Goal: Task Accomplishment & Management: Manage account settings

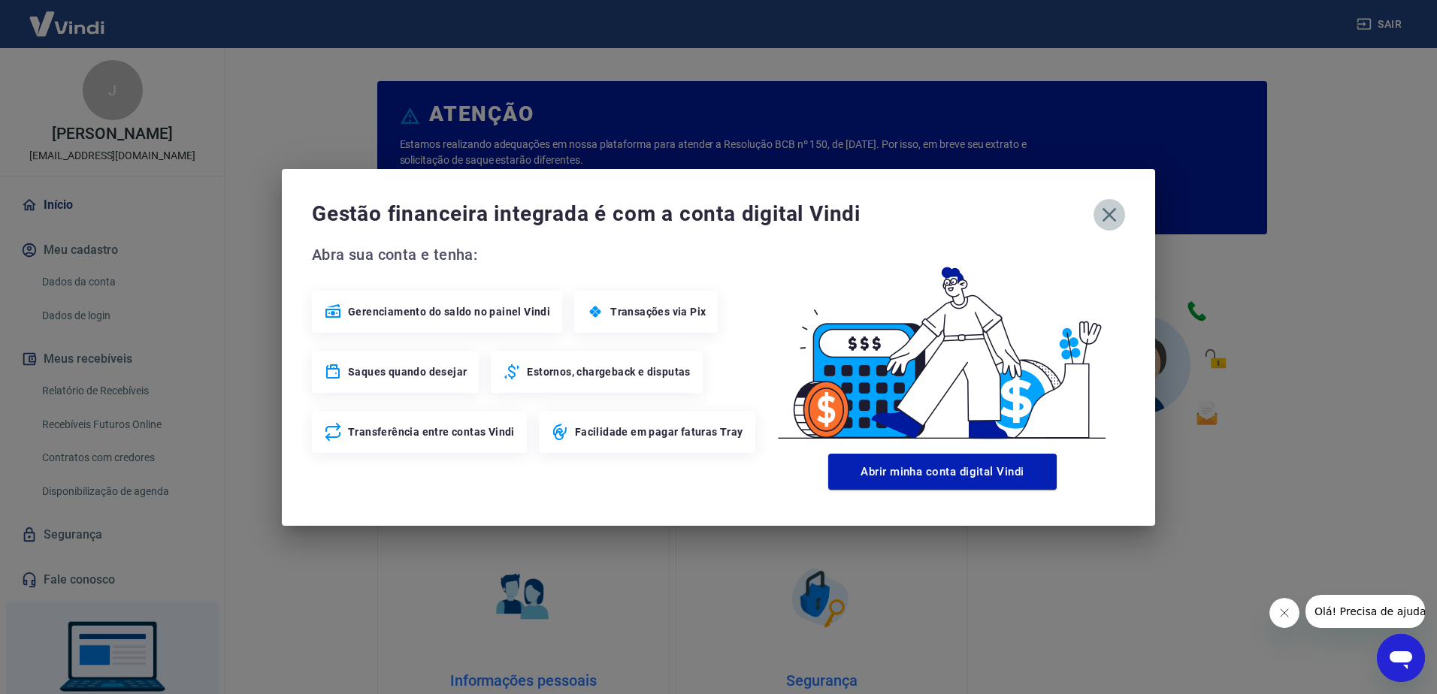
click at [1108, 213] on icon "button" at bounding box center [1109, 214] width 14 height 14
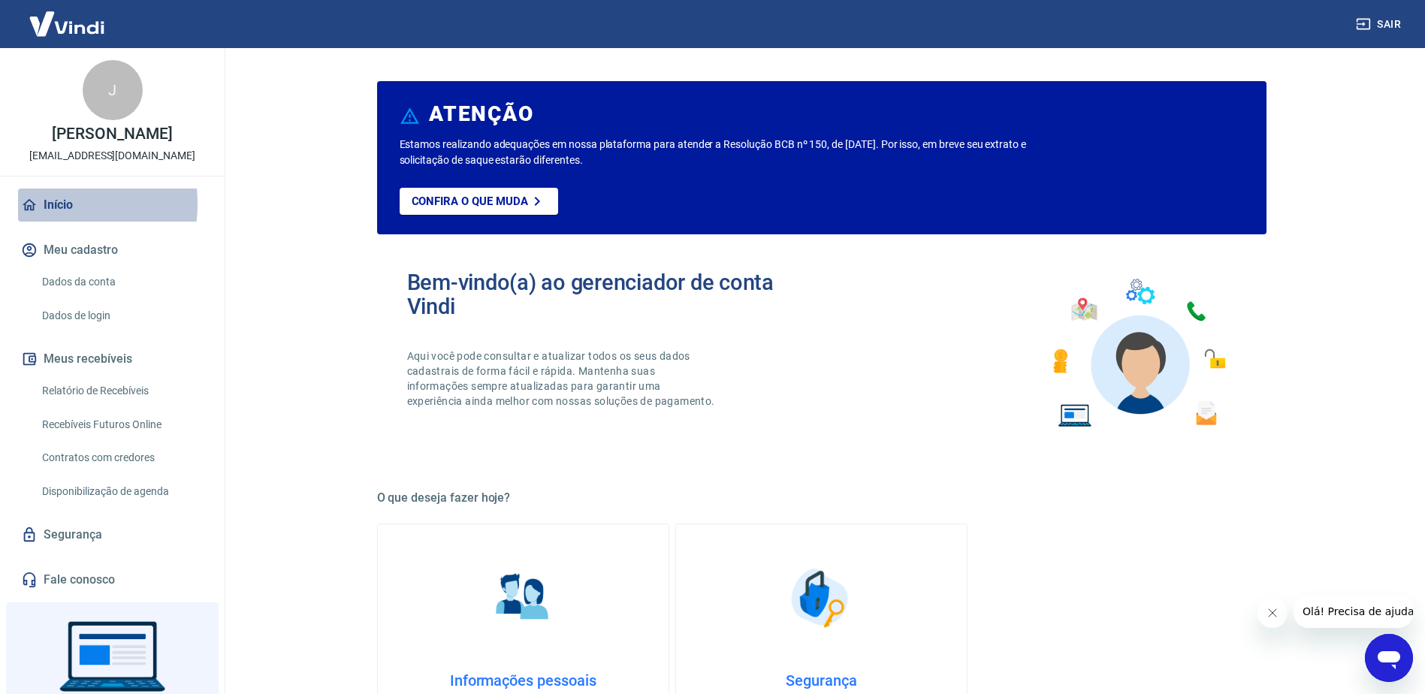
click at [44, 204] on link "Início" at bounding box center [112, 205] width 189 height 33
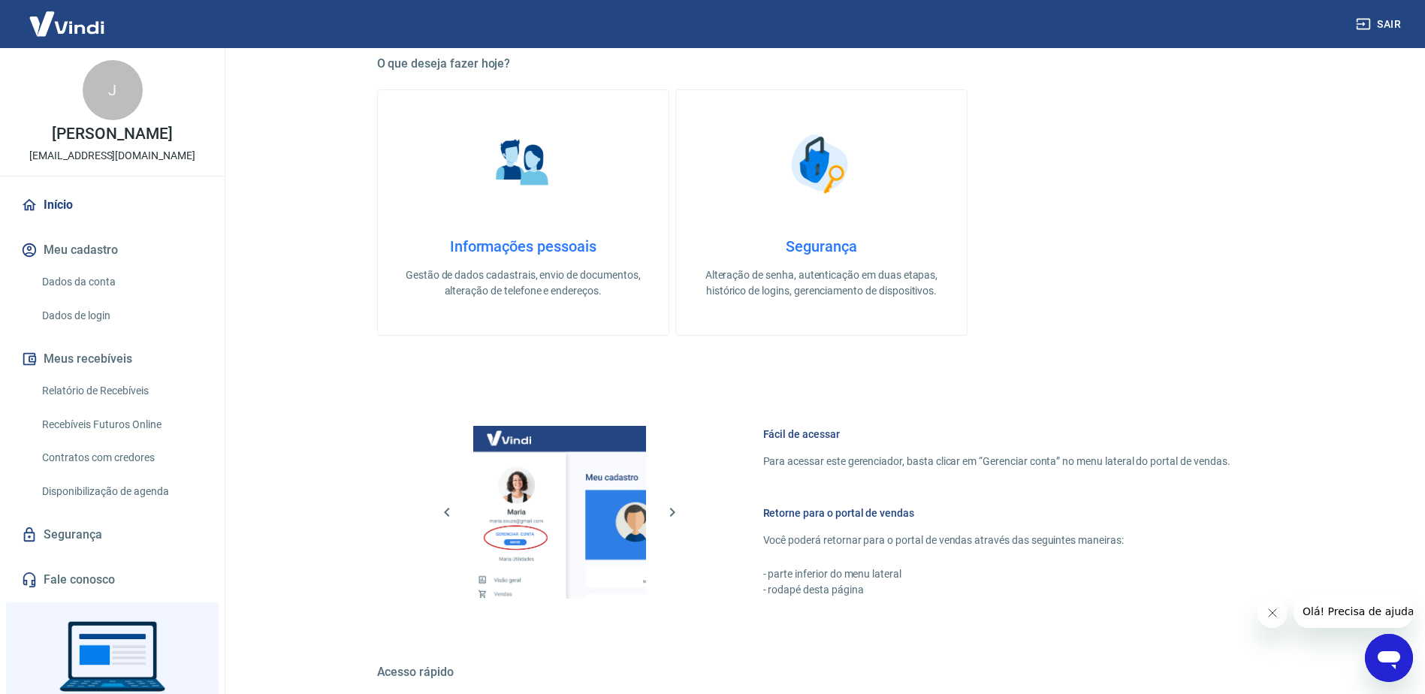
scroll to position [601, 0]
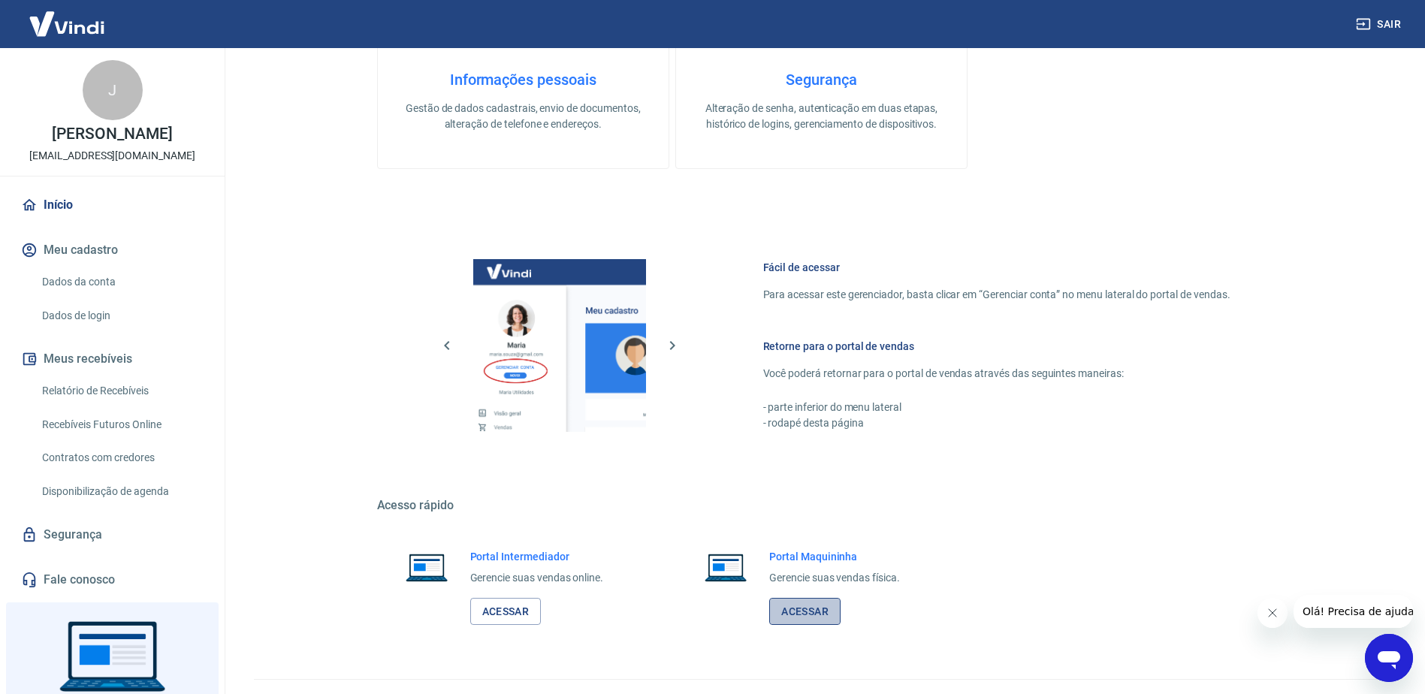
click at [809, 614] on link "Acessar" at bounding box center [804, 612] width 71 height 28
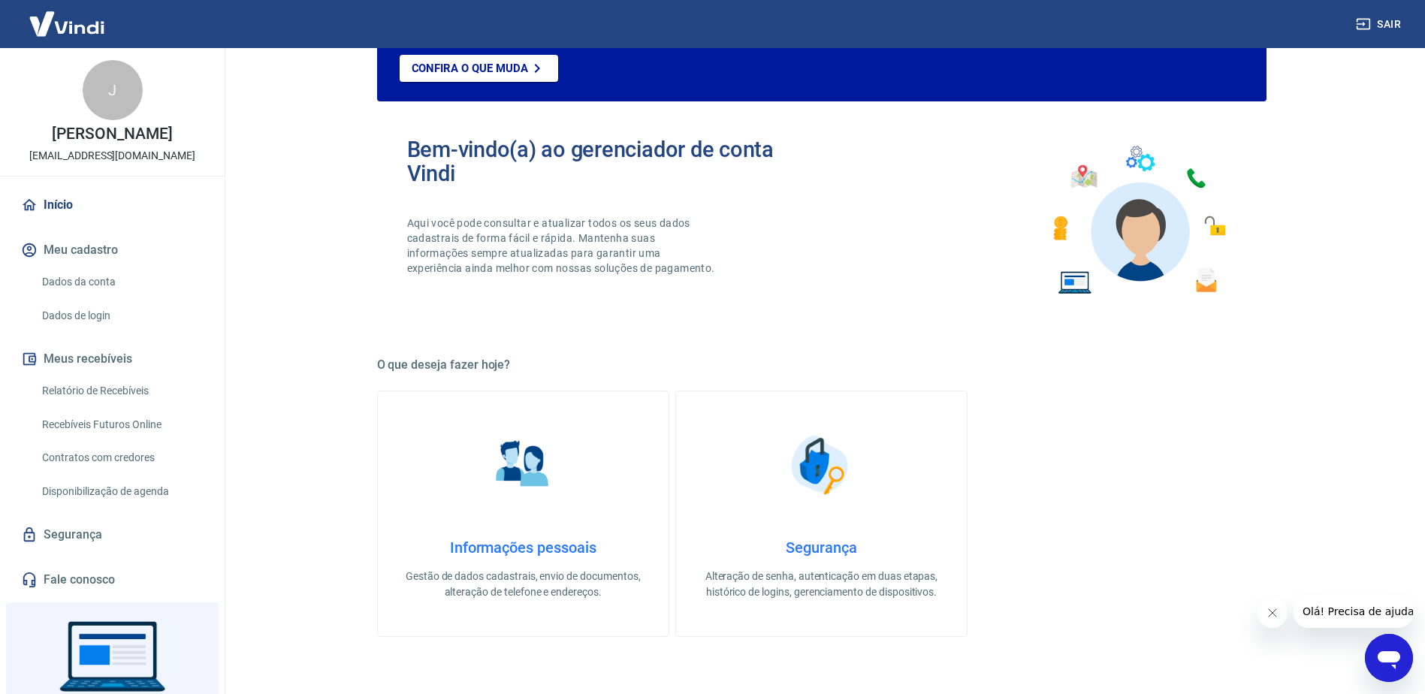
scroll to position [0, 0]
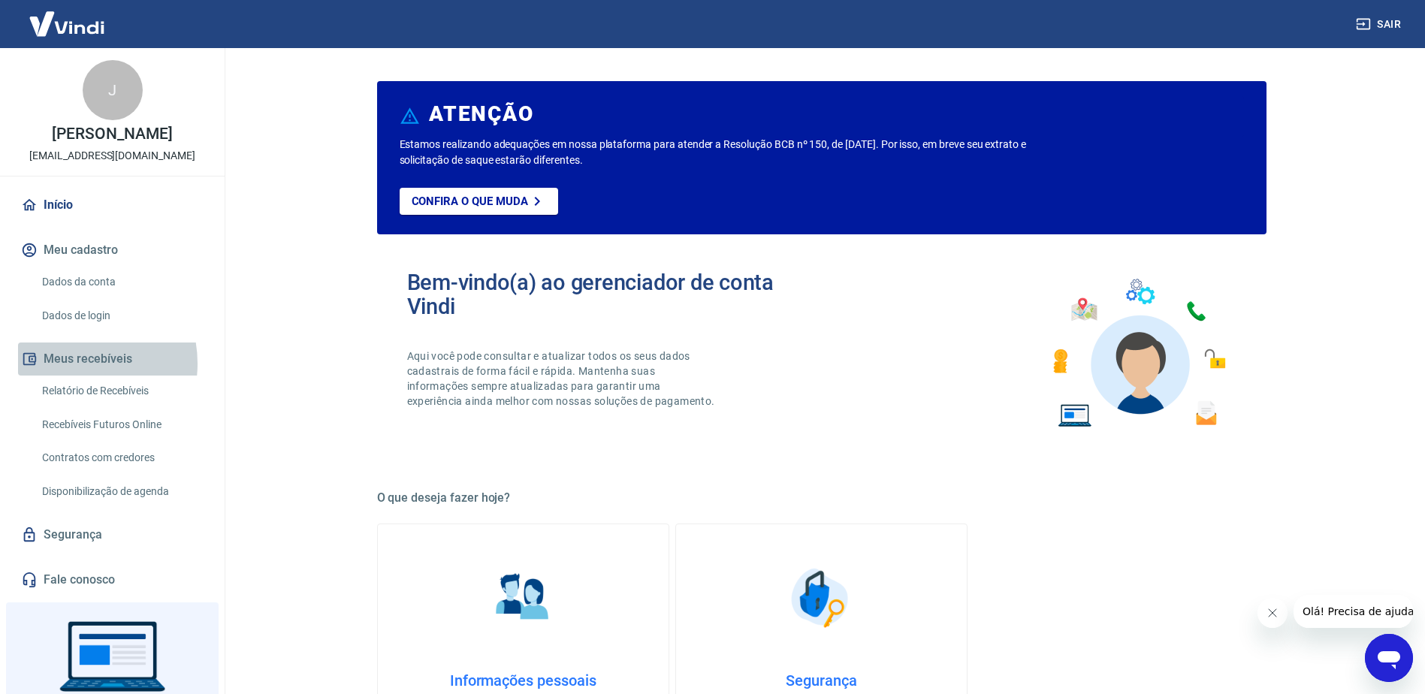
click at [69, 364] on button "Meus recebíveis" at bounding box center [112, 359] width 189 height 33
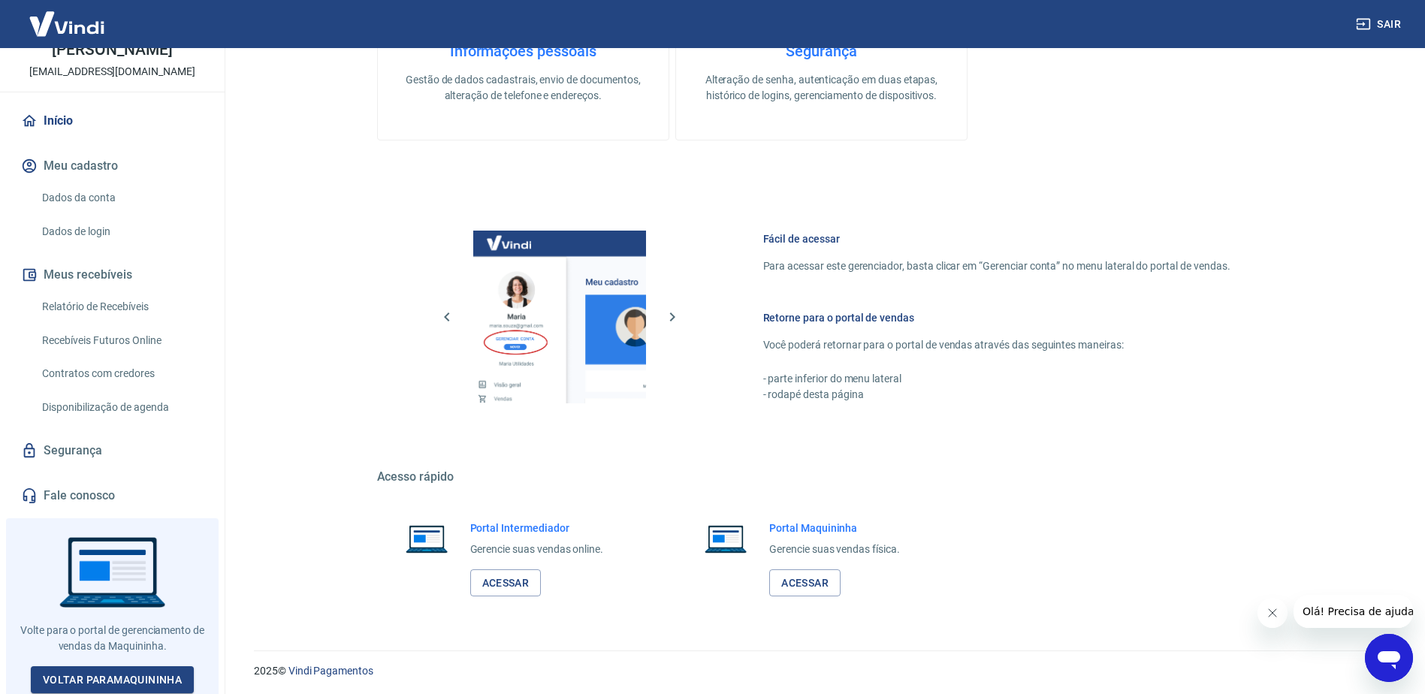
scroll to position [633, 0]
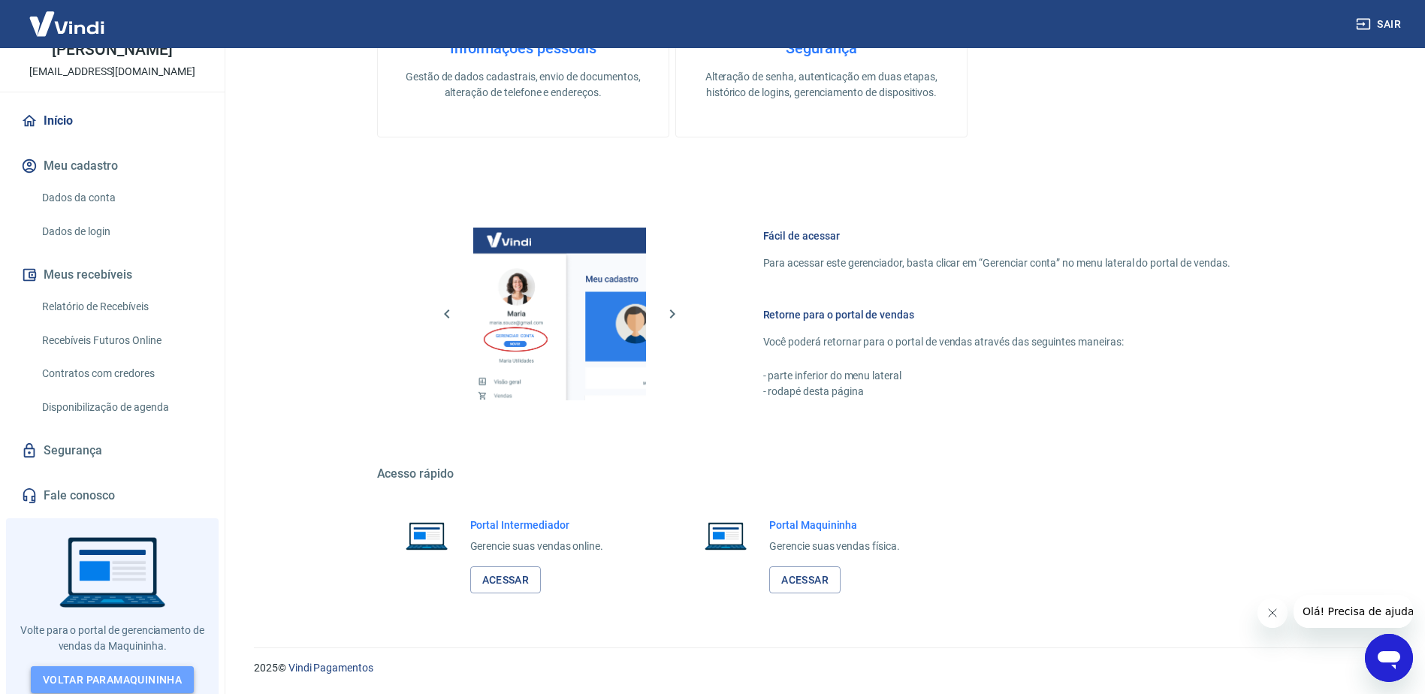
click at [91, 667] on link "Voltar para Maquininha" at bounding box center [112, 681] width 163 height 28
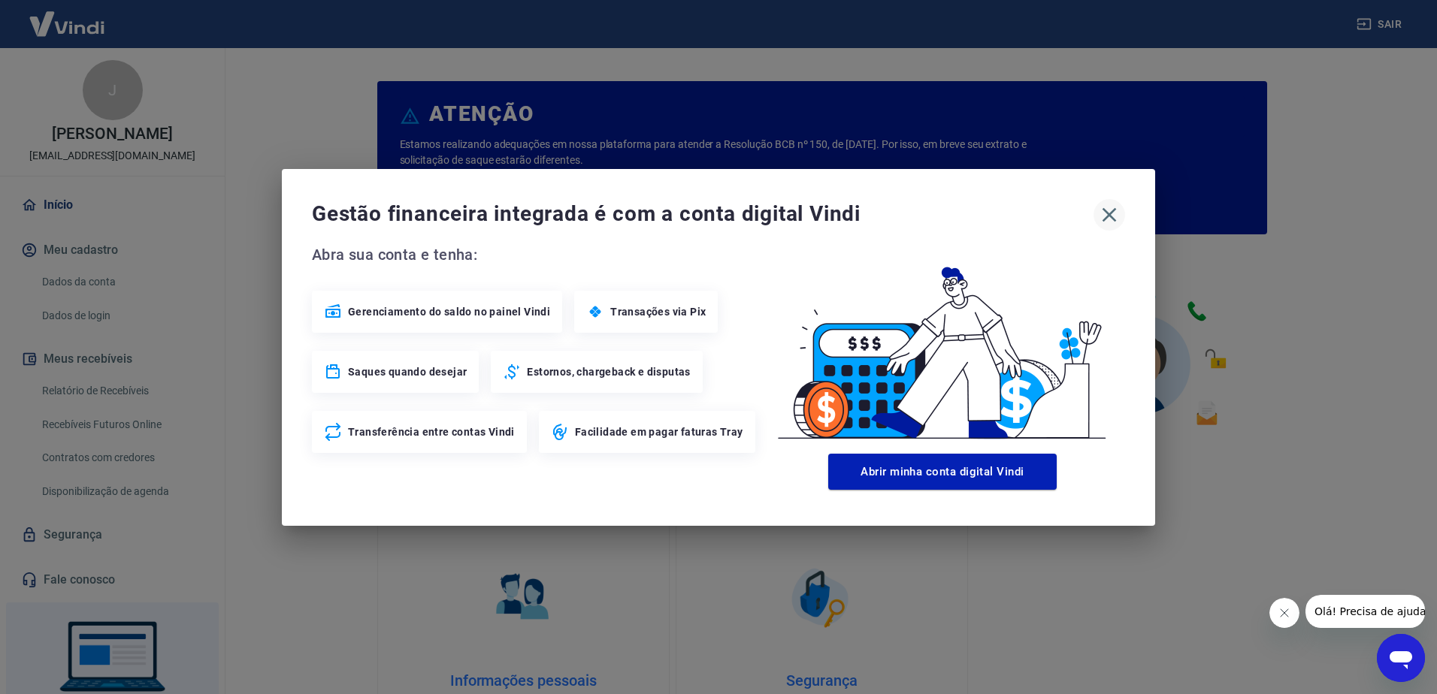
click at [1119, 210] on icon "button" at bounding box center [1109, 215] width 24 height 24
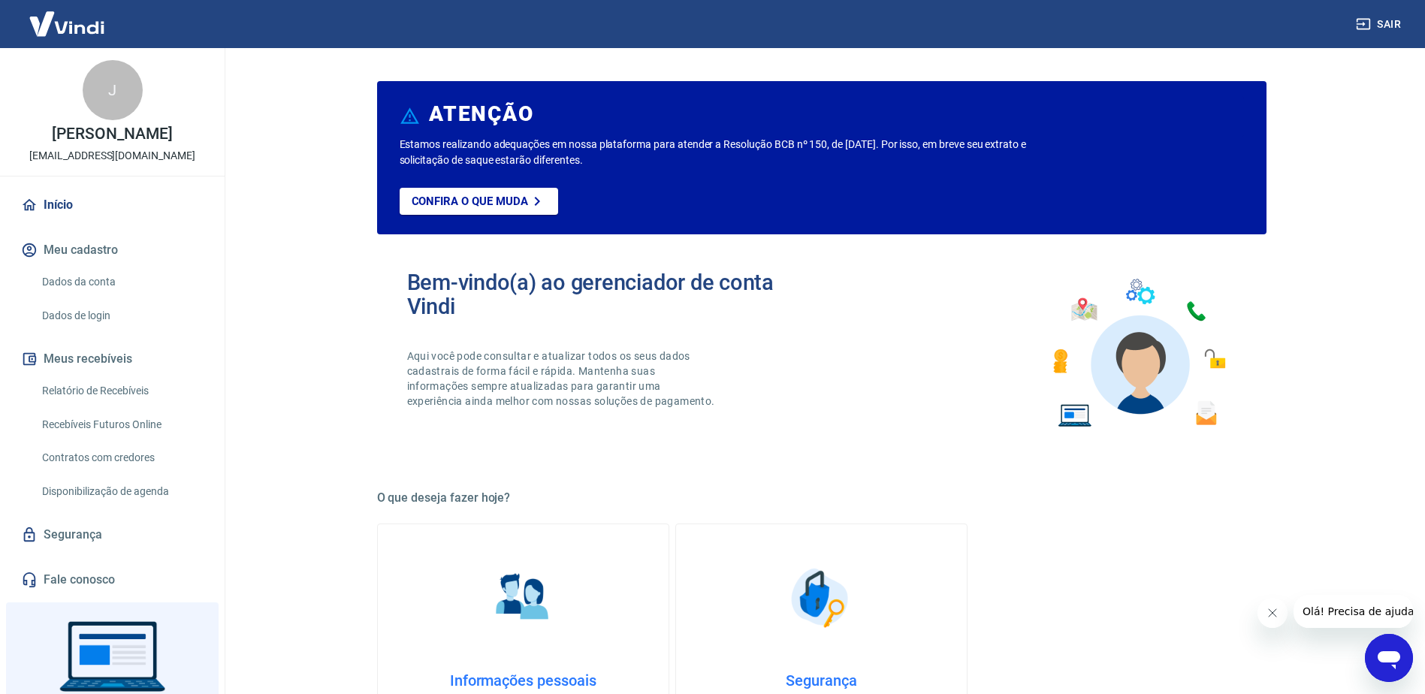
click at [1265, 605] on button "Fechar mensagem da empresa" at bounding box center [1272, 613] width 30 height 30
click at [1197, 316] on img at bounding box center [1138, 354] width 197 height 166
click at [503, 213] on link "Confira o que muda" at bounding box center [479, 201] width 159 height 27
click at [500, 201] on p "Confira o que muda" at bounding box center [470, 202] width 116 height 14
click at [101, 355] on button "Meus recebíveis" at bounding box center [112, 359] width 189 height 33
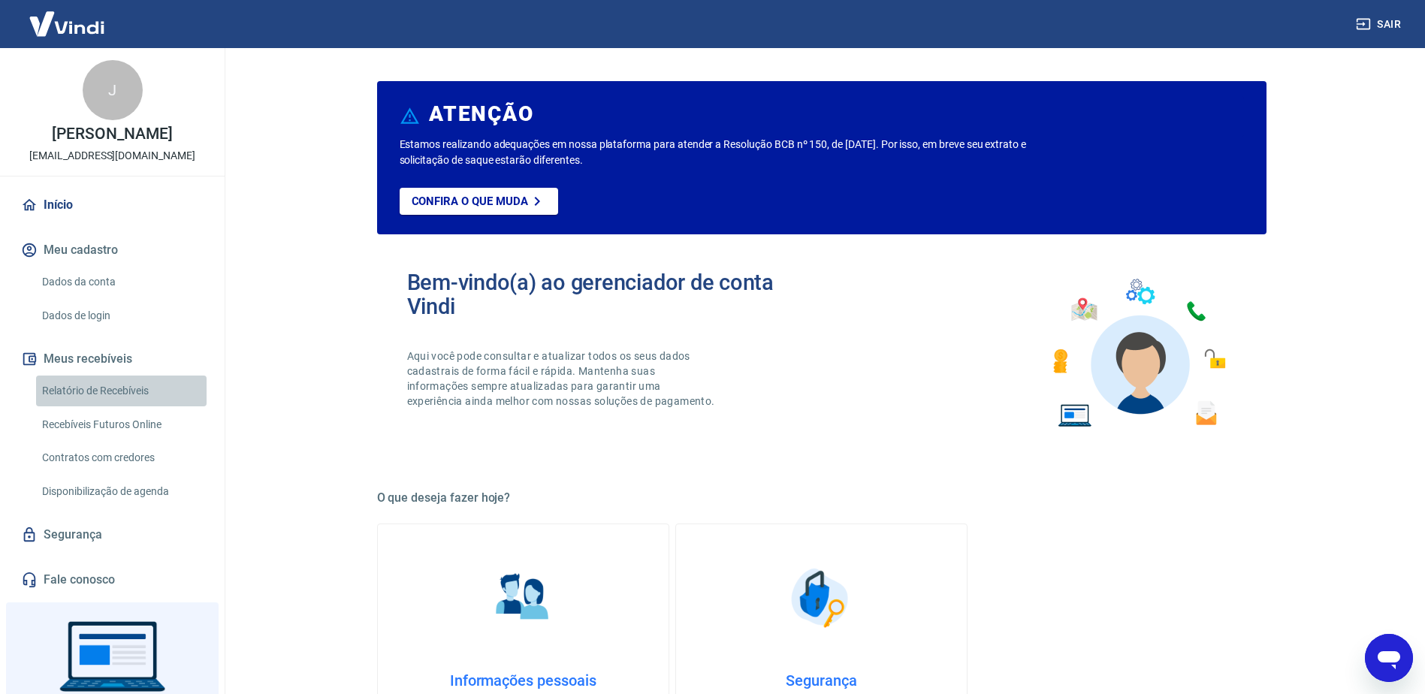
click at [157, 392] on link "Relatório de Recebíveis" at bounding box center [121, 391] width 171 height 31
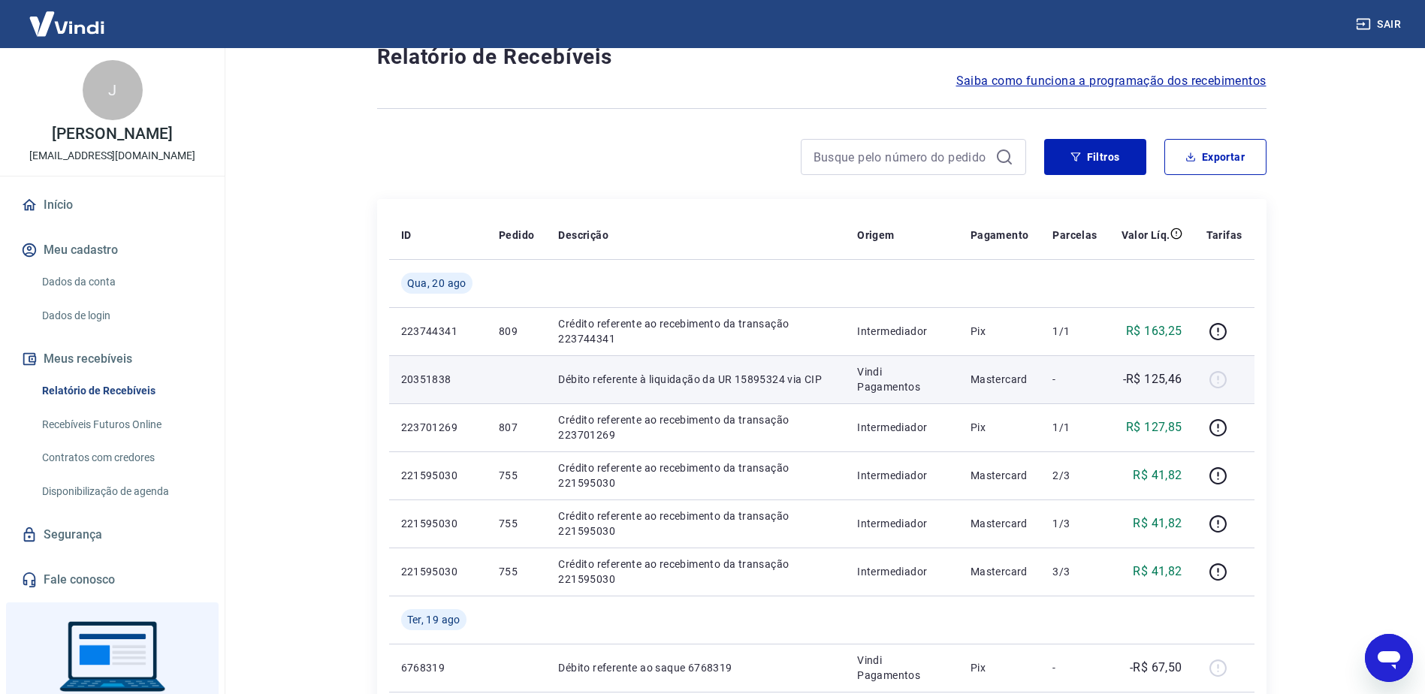
scroll to position [75, 0]
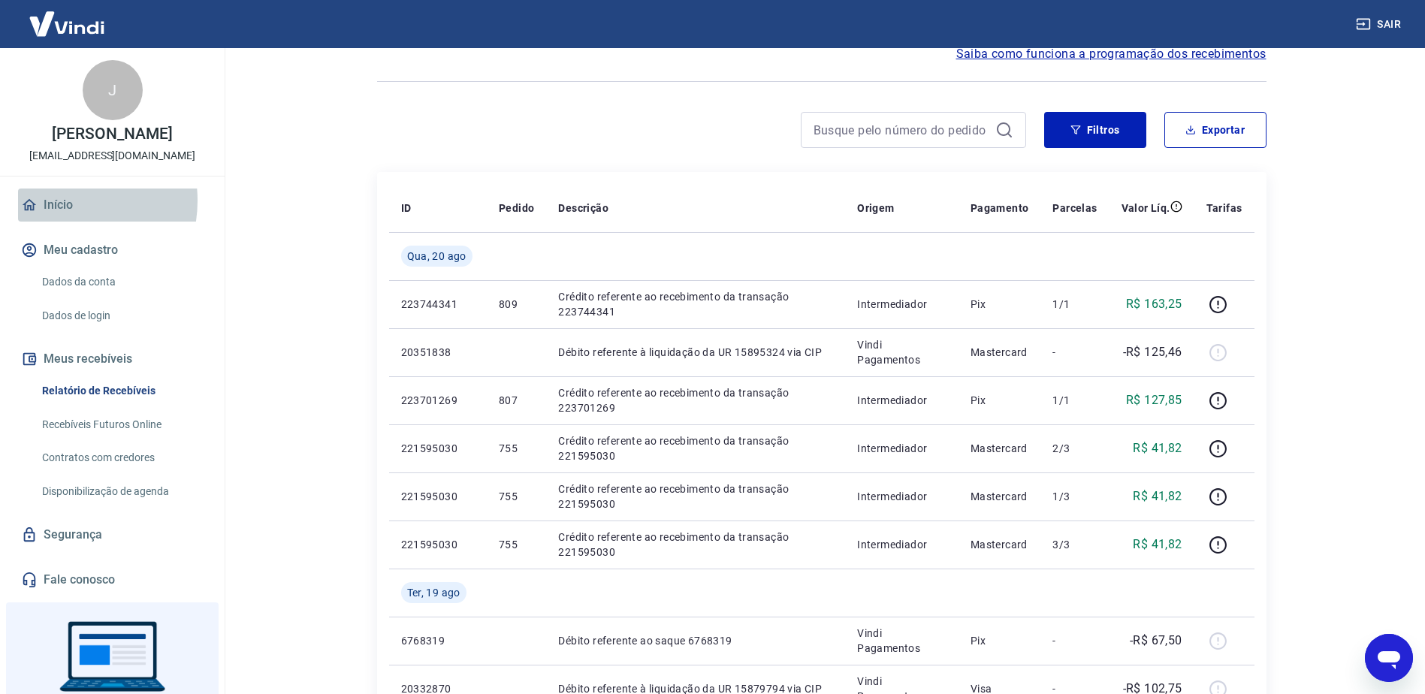
click at [55, 201] on link "Início" at bounding box center [112, 205] width 189 height 33
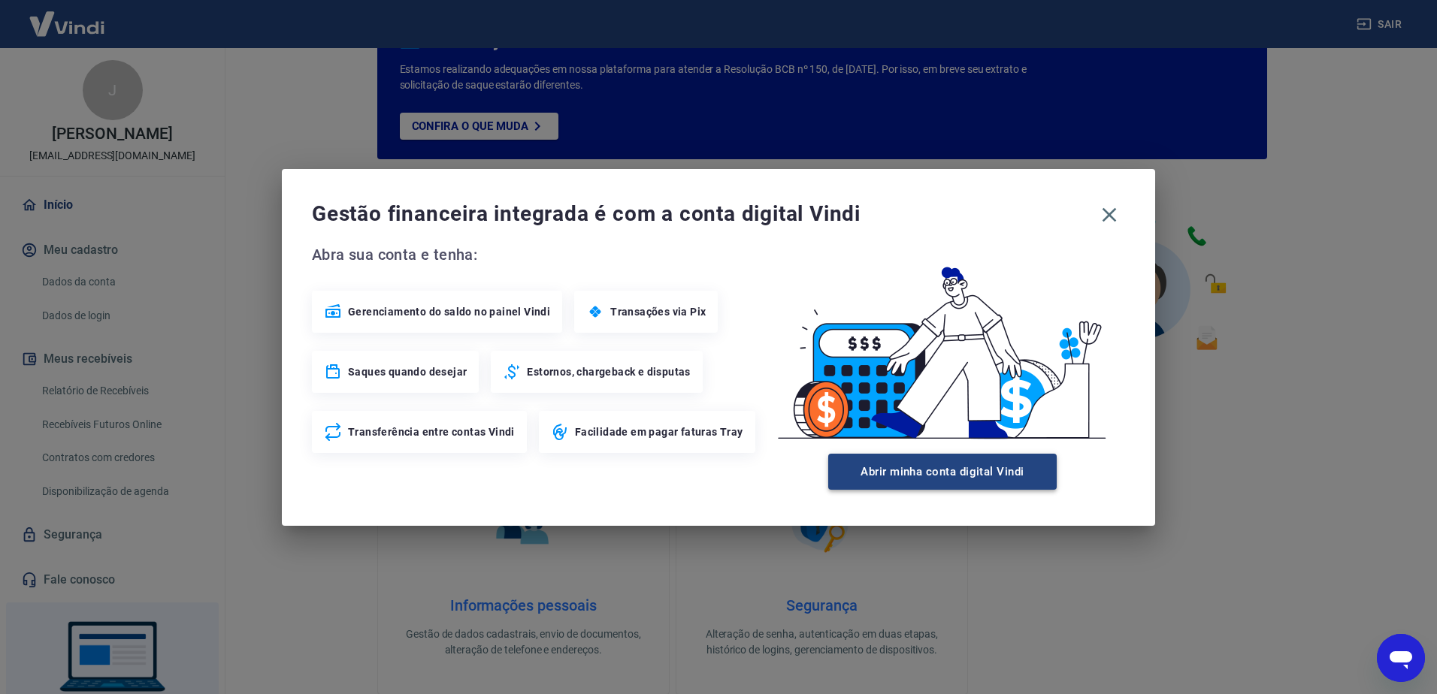
click at [950, 475] on button "Abrir minha conta digital Vindi" at bounding box center [942, 472] width 228 height 36
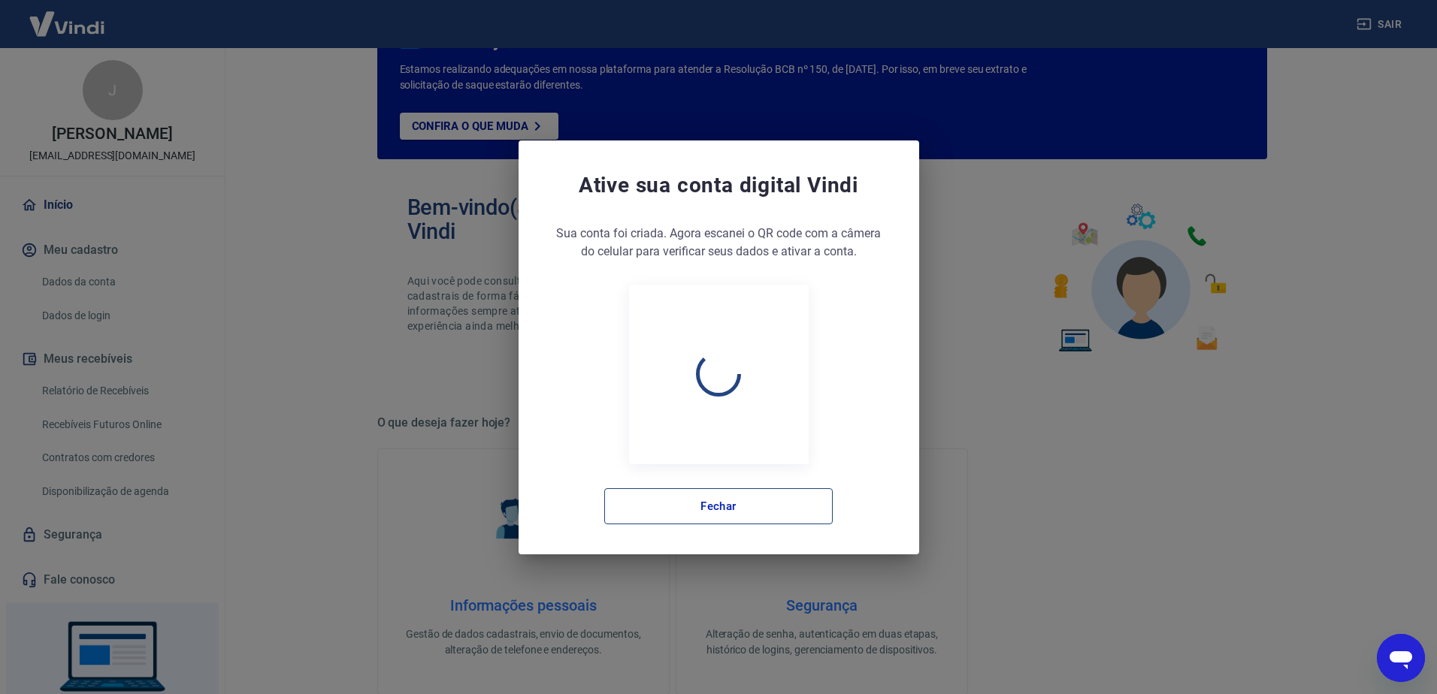
click at [740, 511] on button "Fechar" at bounding box center [718, 506] width 228 height 36
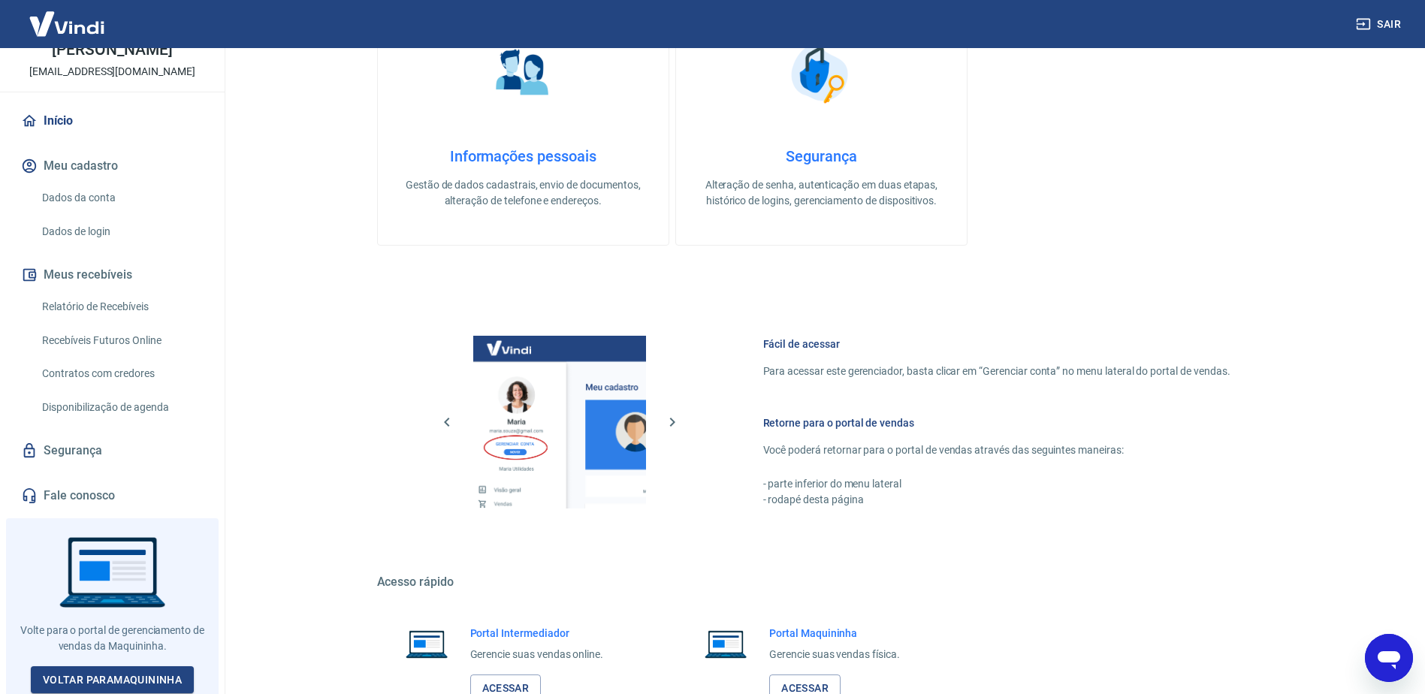
scroll to position [526, 0]
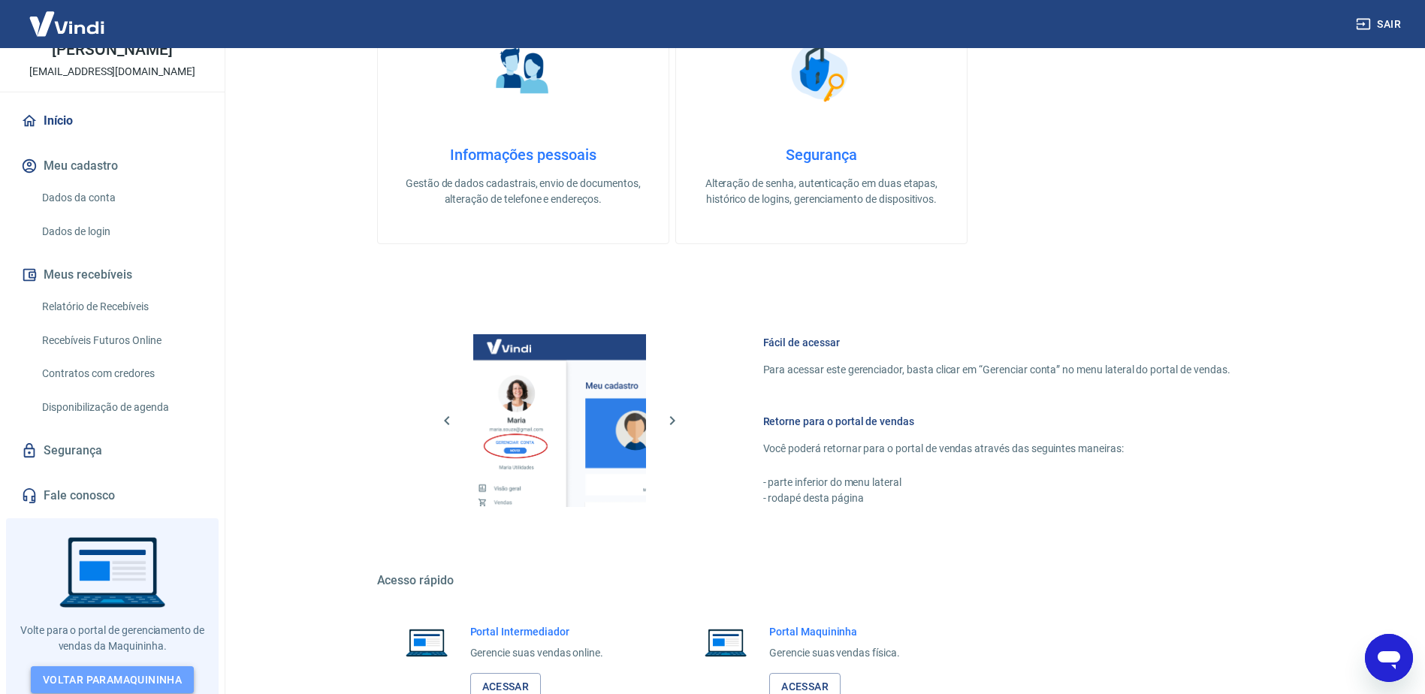
click at [125, 667] on link "Voltar para Maquininha" at bounding box center [112, 681] width 163 height 28
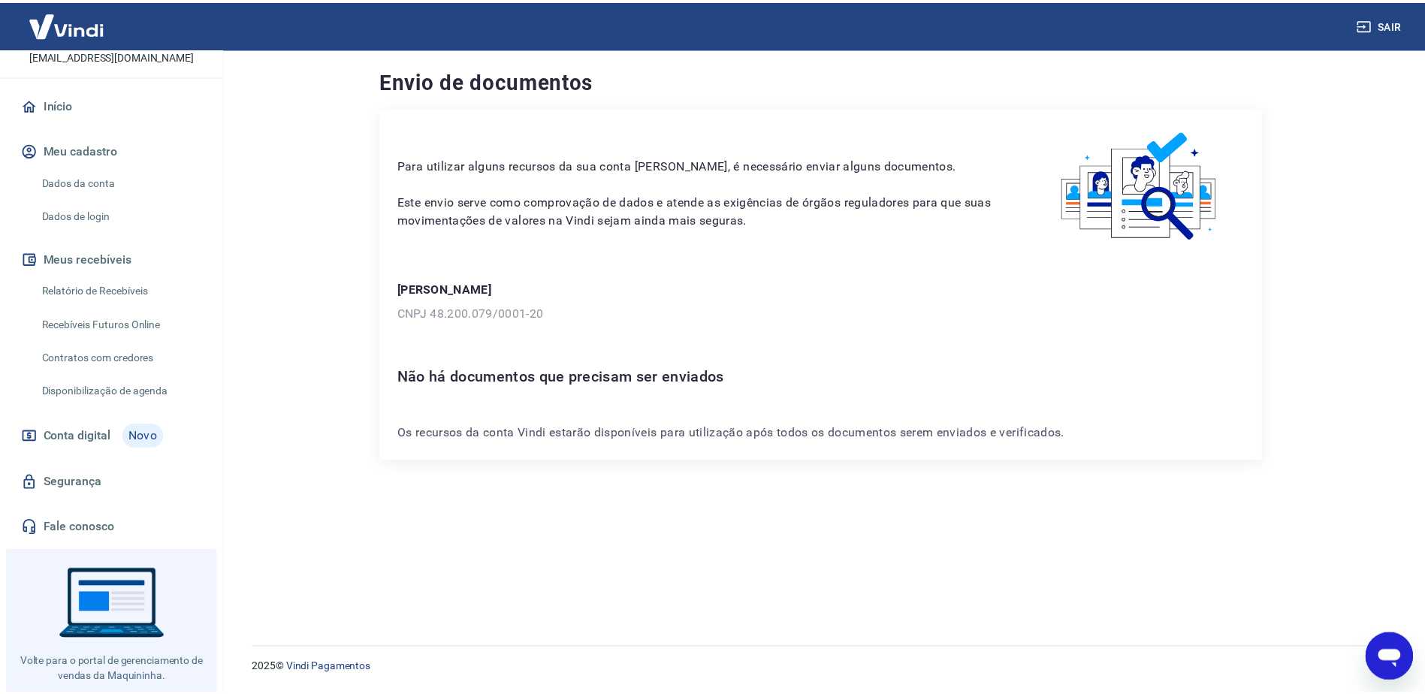
scroll to position [132, 0]
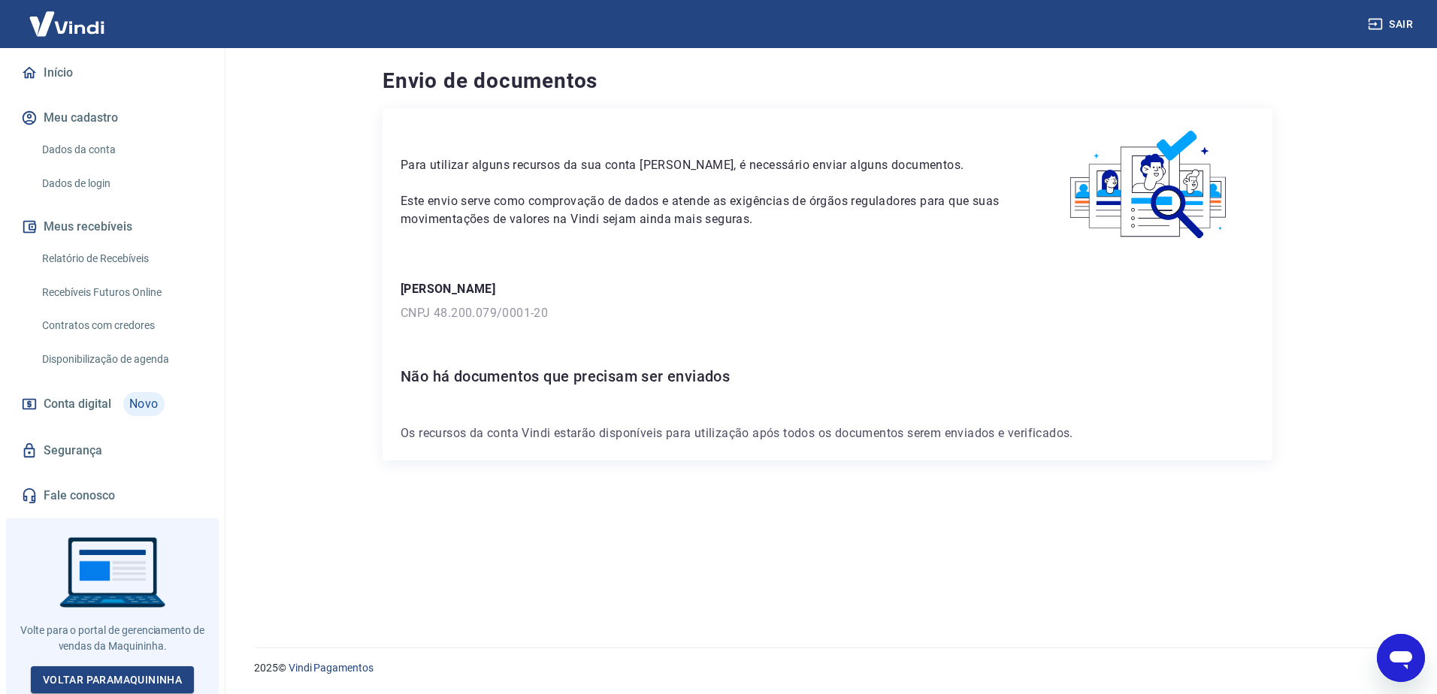
click at [1168, 205] on img at bounding box center [1150, 185] width 210 height 118
click at [1201, 149] on img at bounding box center [1150, 185] width 210 height 118
click at [1173, 150] on img at bounding box center [1150, 185] width 210 height 118
click at [676, 365] on h6 "Não há documentos que precisam ser enviados" at bounding box center [828, 376] width 854 height 24
drag, startPoint x: 660, startPoint y: 406, endPoint x: 667, endPoint y: 426, distance: 21.6
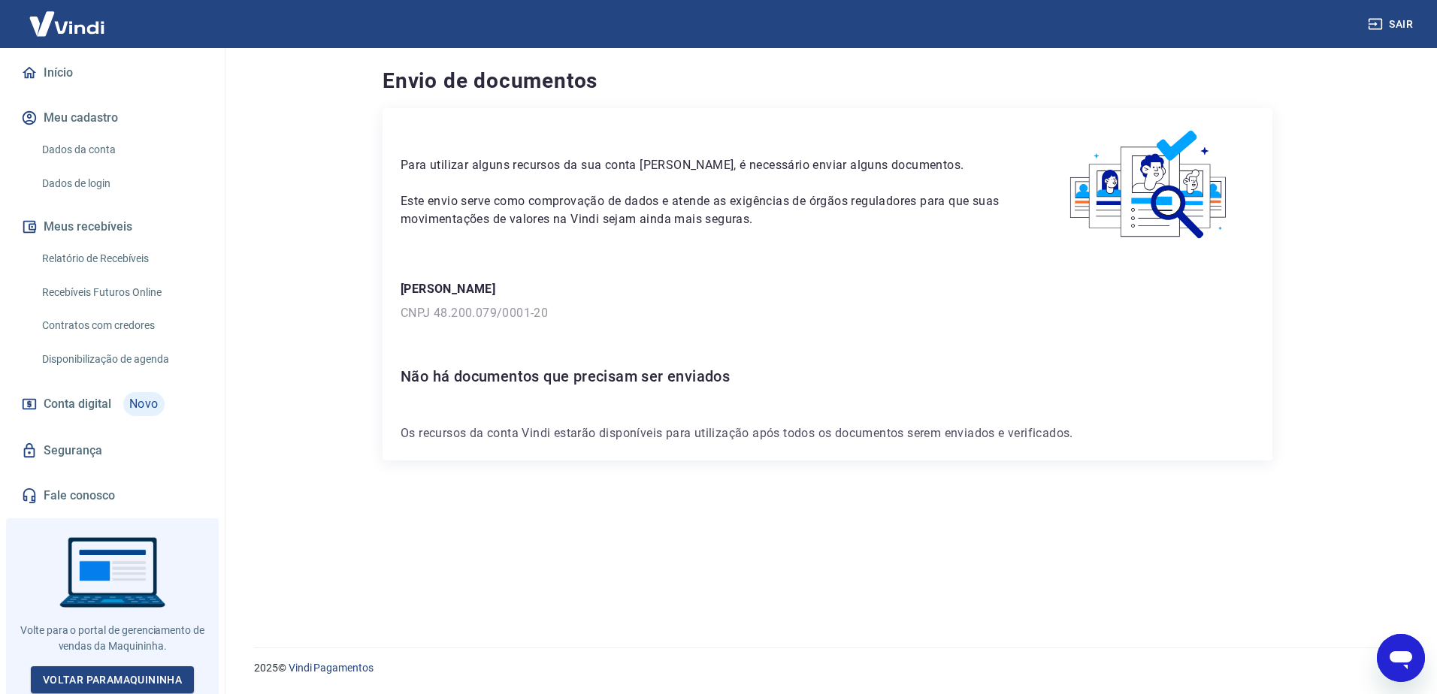
click at [660, 408] on div "Para utilizar alguns recursos da sua conta Vindi, é necessário enviar alguns do…" at bounding box center [827, 284] width 890 height 352
click at [669, 427] on p "Os recursos da conta Vindi estarão disponíveis para utilização após todos os do…" at bounding box center [828, 434] width 854 height 18
click at [102, 253] on link "Relatório de Recebíveis" at bounding box center [121, 258] width 171 height 31
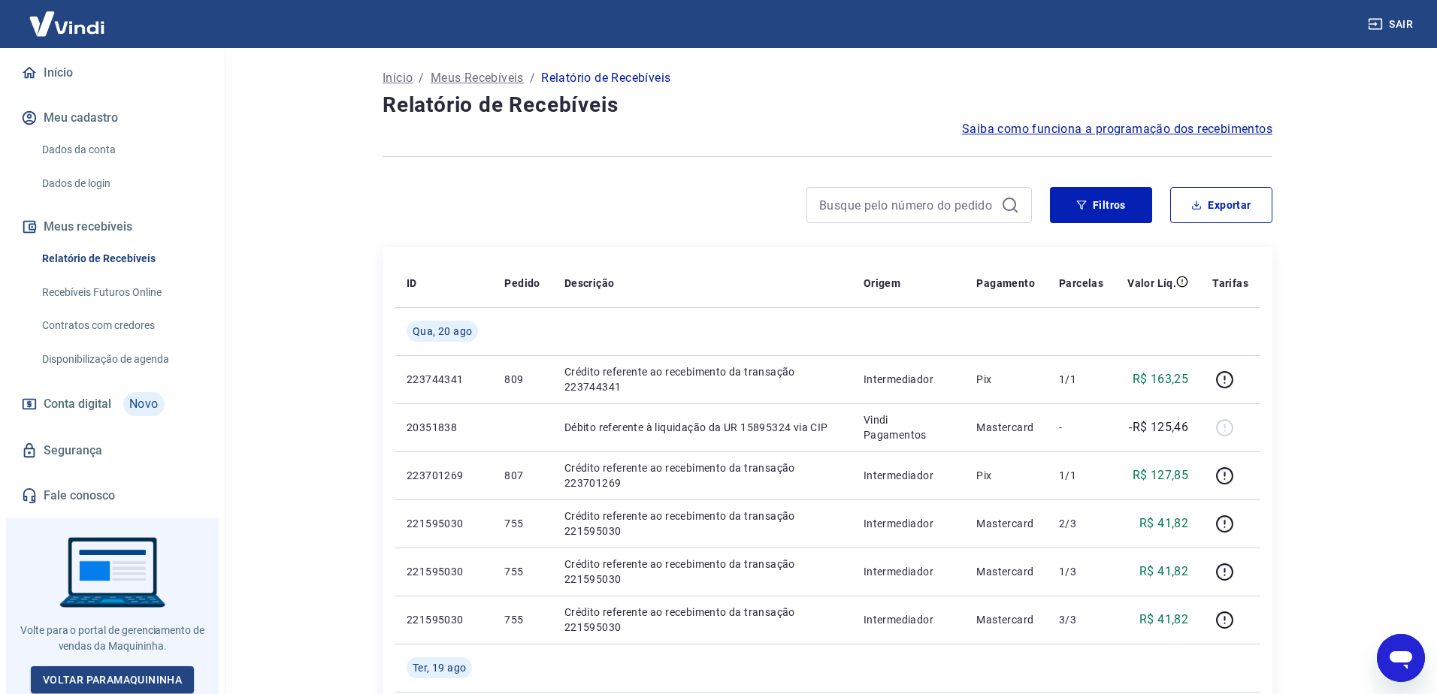
click at [92, 396] on span "Conta digital" at bounding box center [78, 404] width 68 height 21
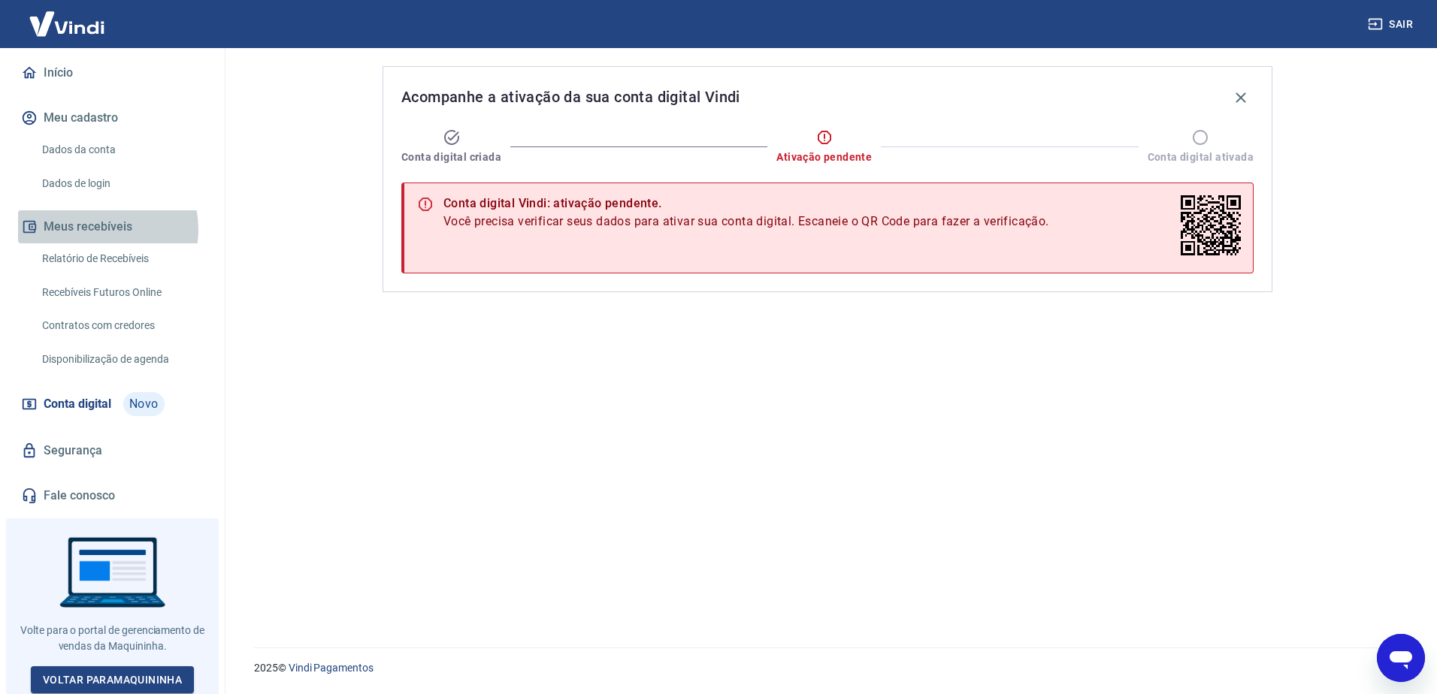
click at [94, 230] on button "Meus recebíveis" at bounding box center [112, 226] width 189 height 33
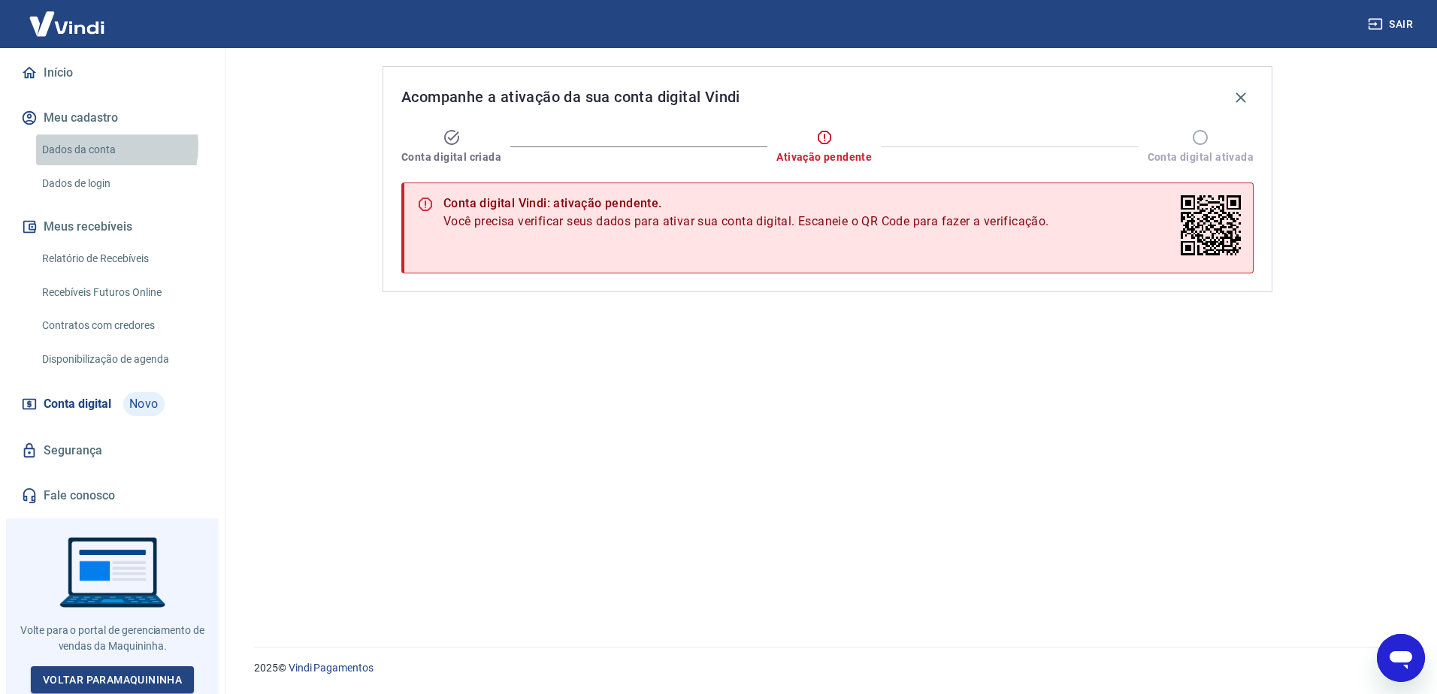
click at [102, 146] on link "Dados da conta" at bounding box center [121, 150] width 171 height 31
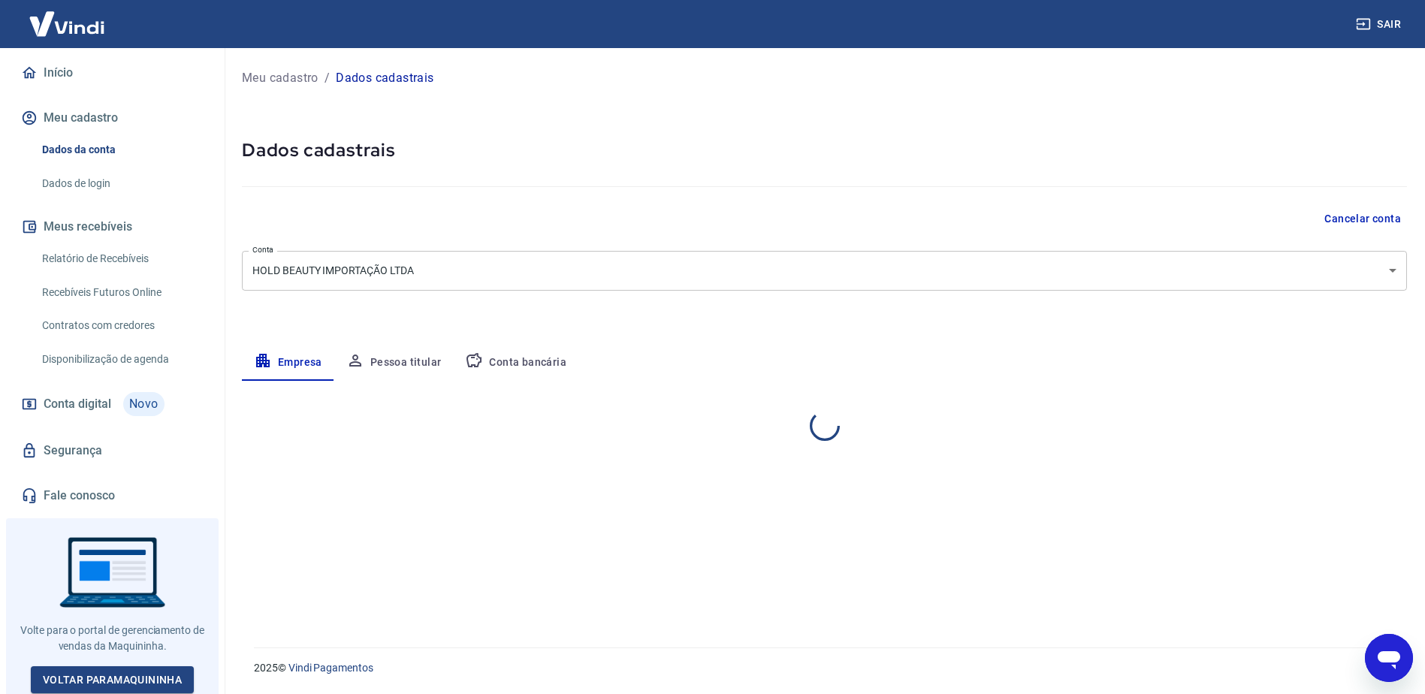
select select "PR"
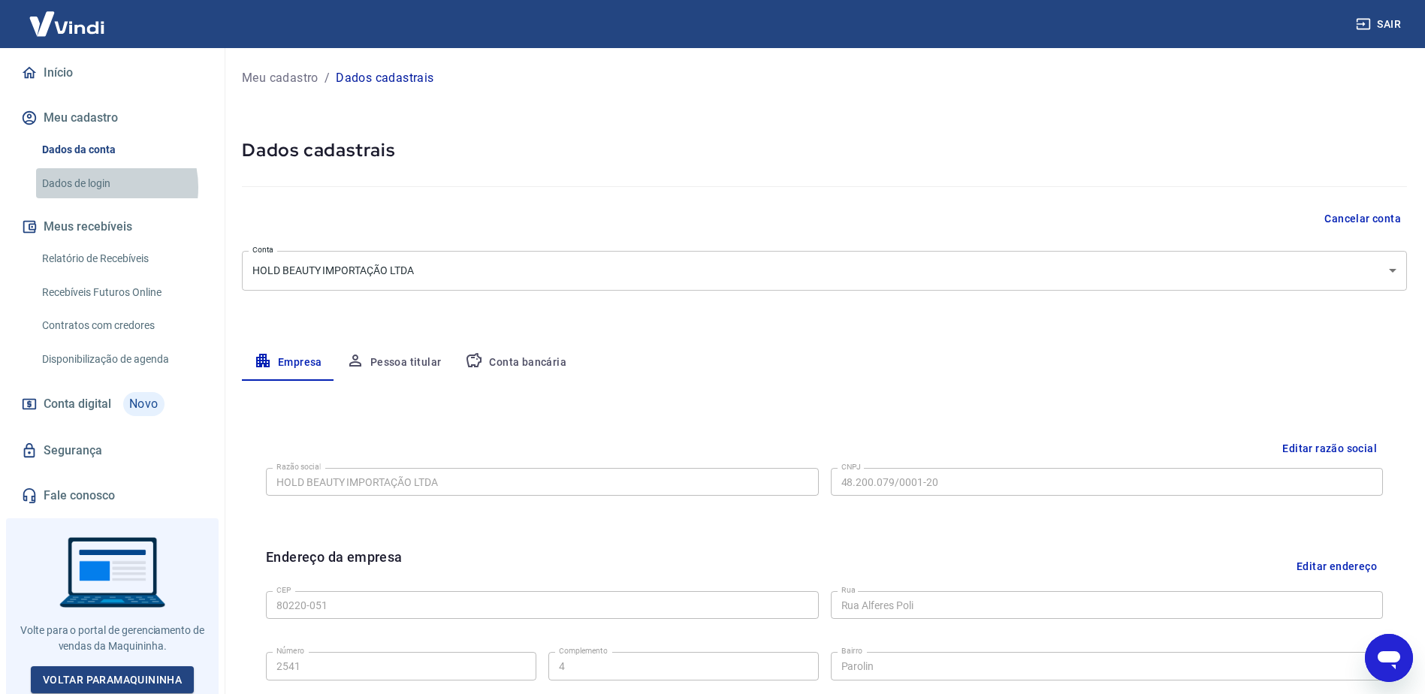
click at [93, 187] on link "Dados de login" at bounding box center [121, 183] width 171 height 31
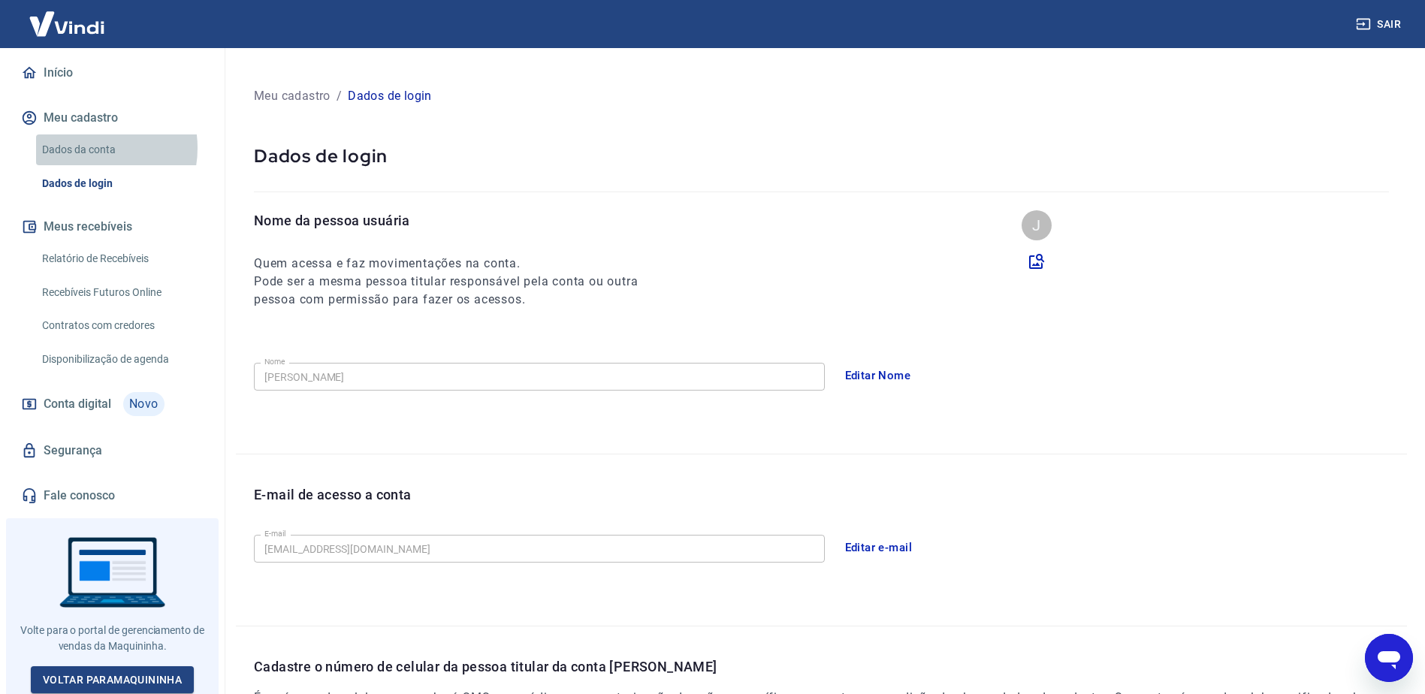
click at [86, 148] on link "Dados da conta" at bounding box center [121, 150] width 171 height 31
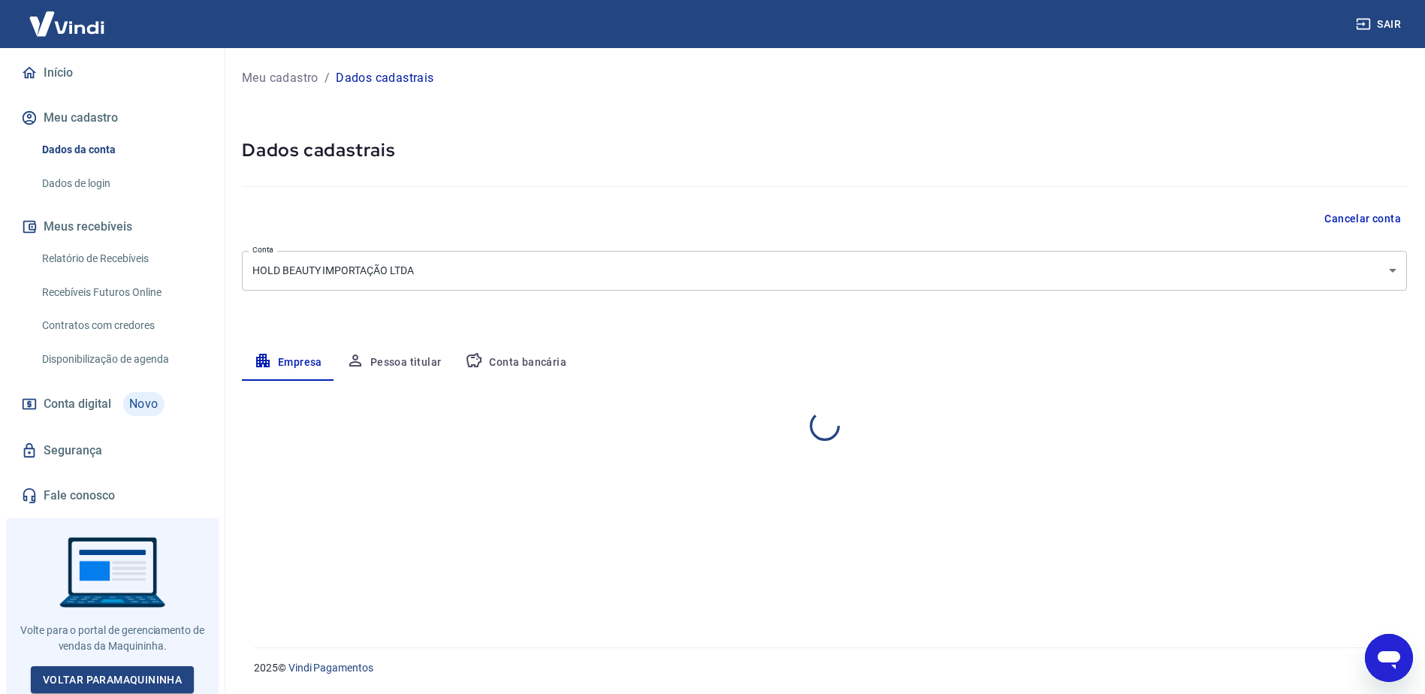
select select "PR"
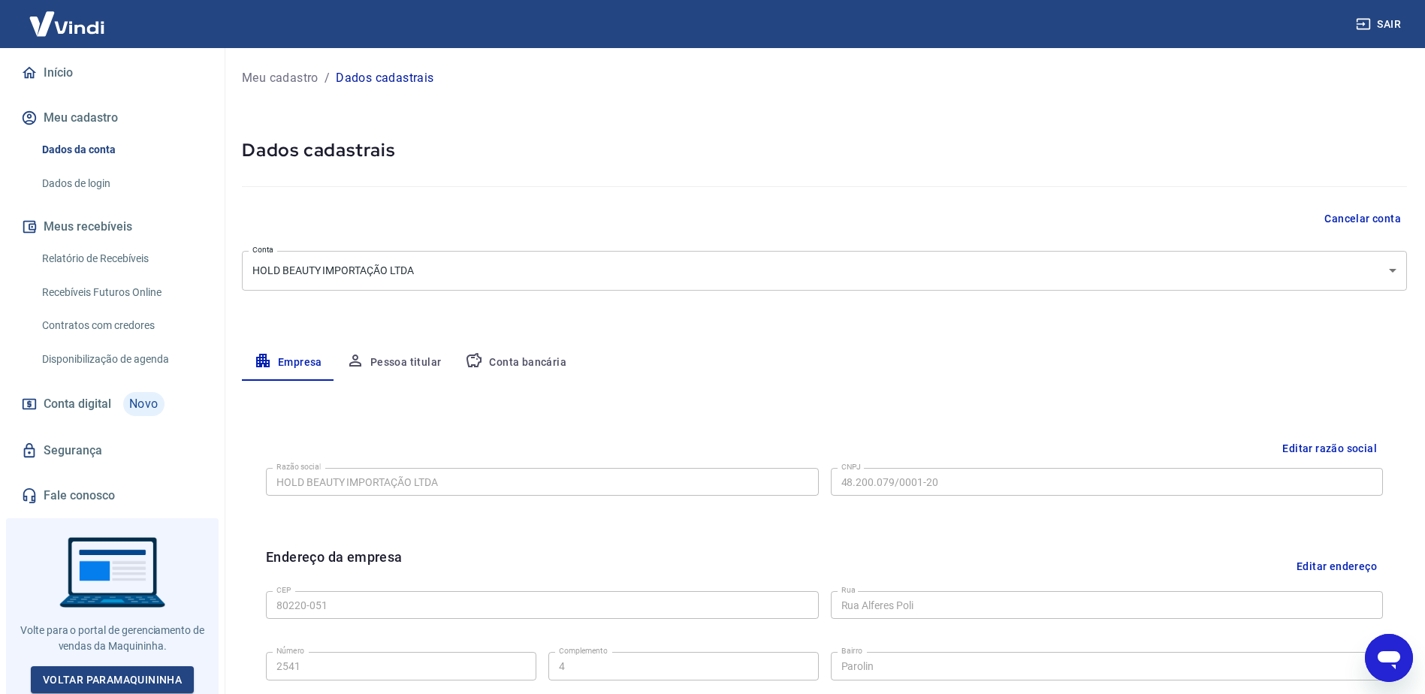
click at [419, 364] on button "Pessoa titular" at bounding box center [393, 363] width 119 height 36
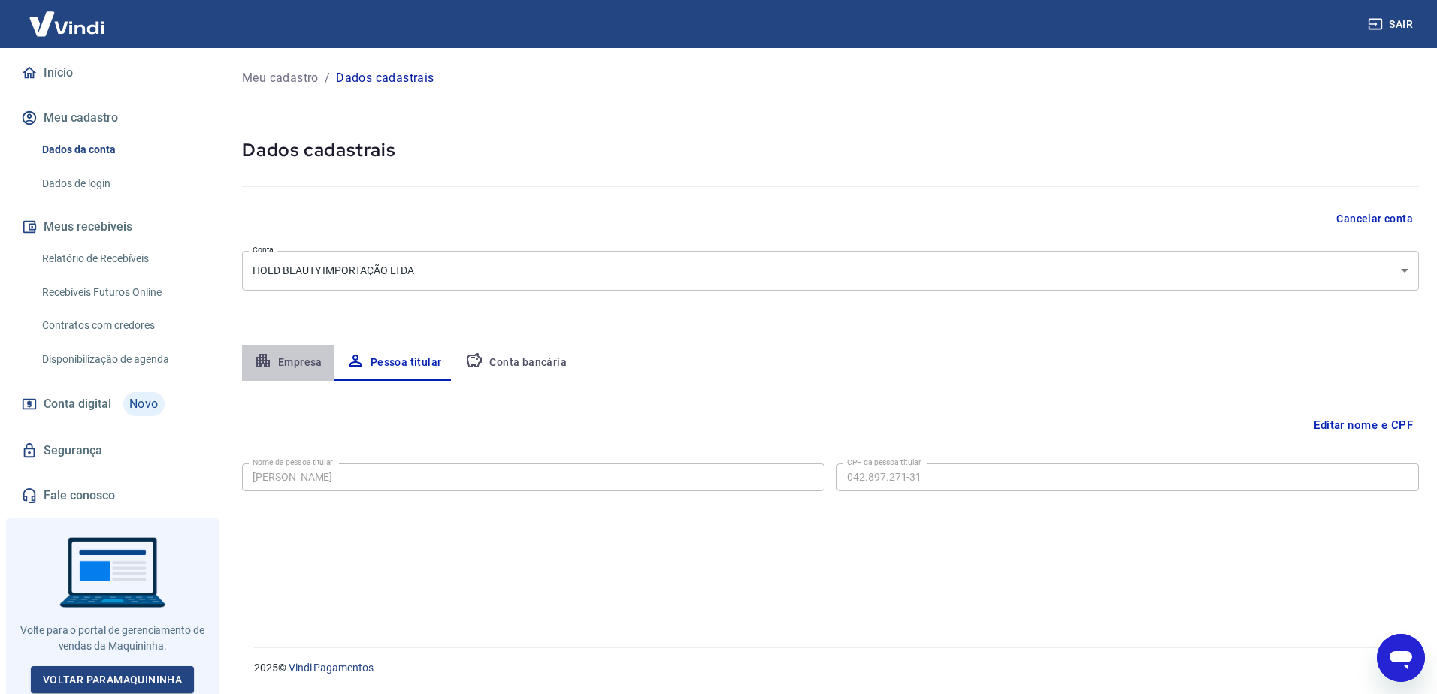
click at [304, 363] on button "Empresa" at bounding box center [288, 363] width 92 height 36
select select "PR"
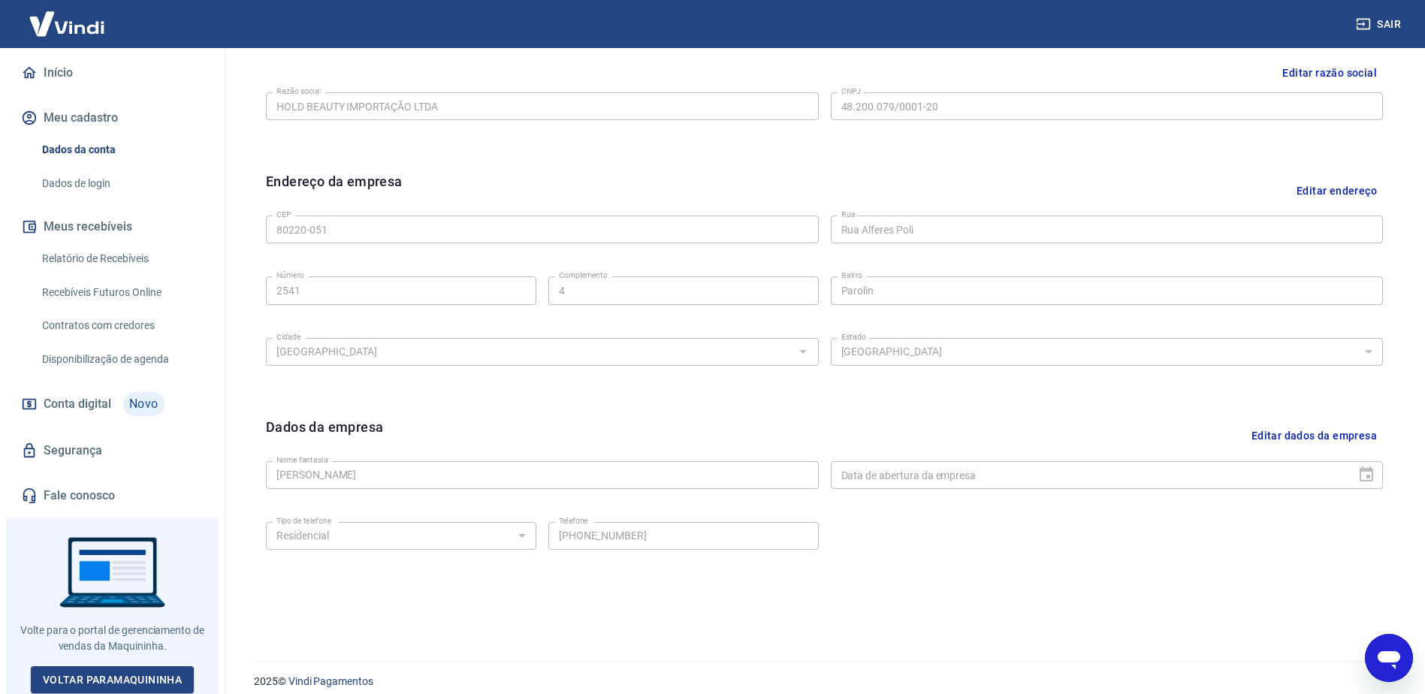
scroll to position [389, 0]
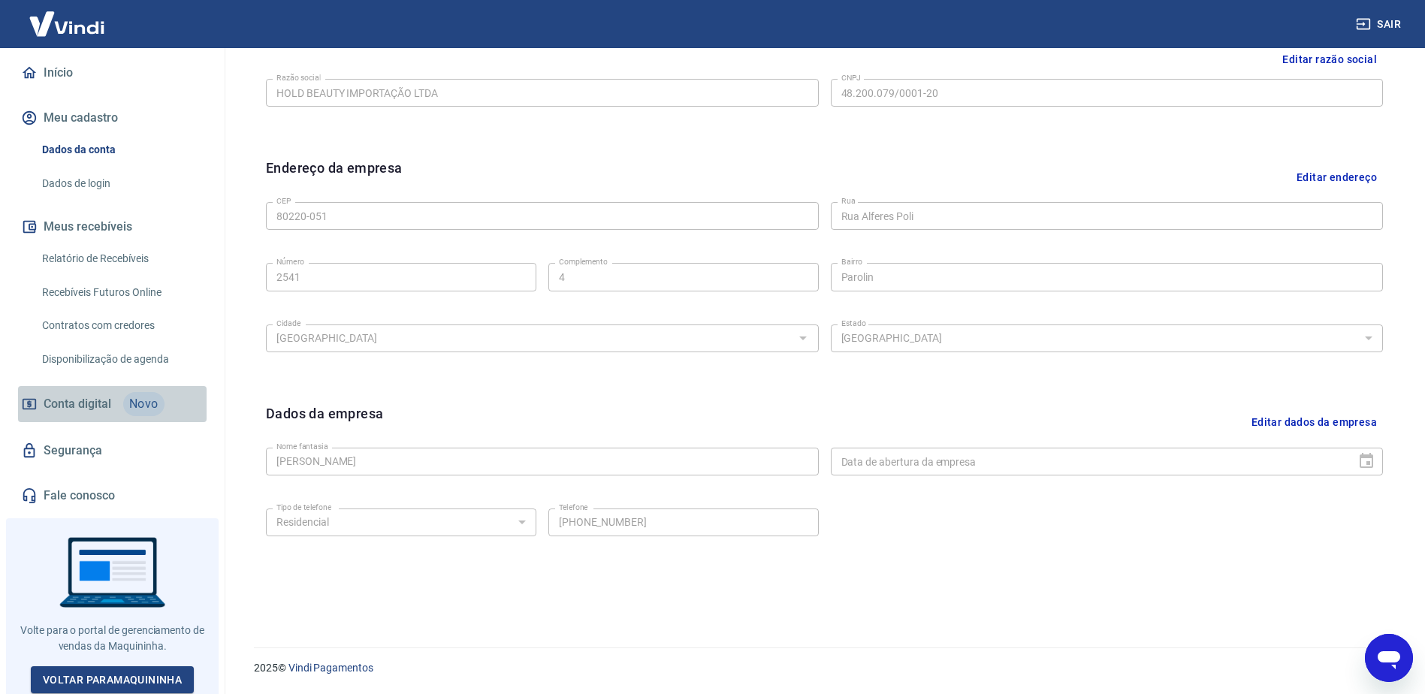
click at [115, 401] on link "Conta digital Novo" at bounding box center [112, 404] width 189 height 36
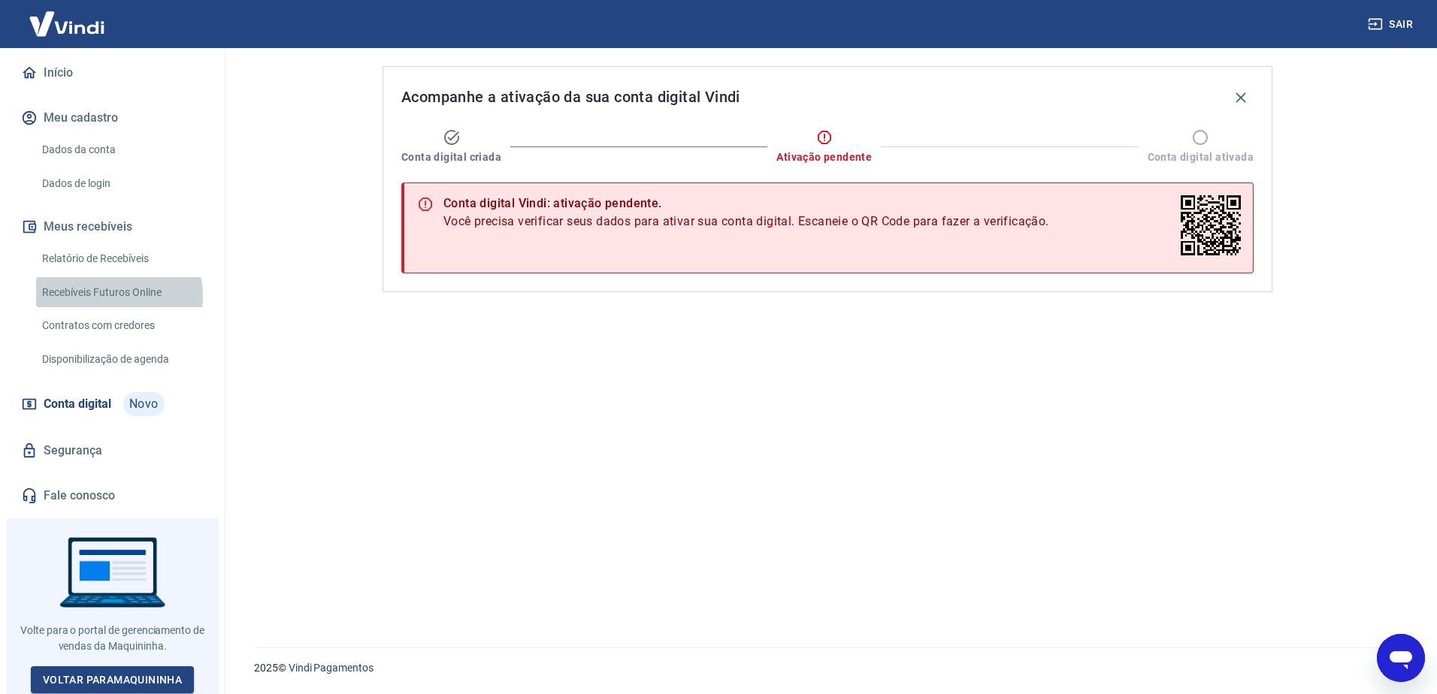
click at [118, 295] on link "Recebíveis Futuros Online" at bounding box center [121, 292] width 171 height 31
click at [63, 62] on link "Início" at bounding box center [112, 72] width 189 height 33
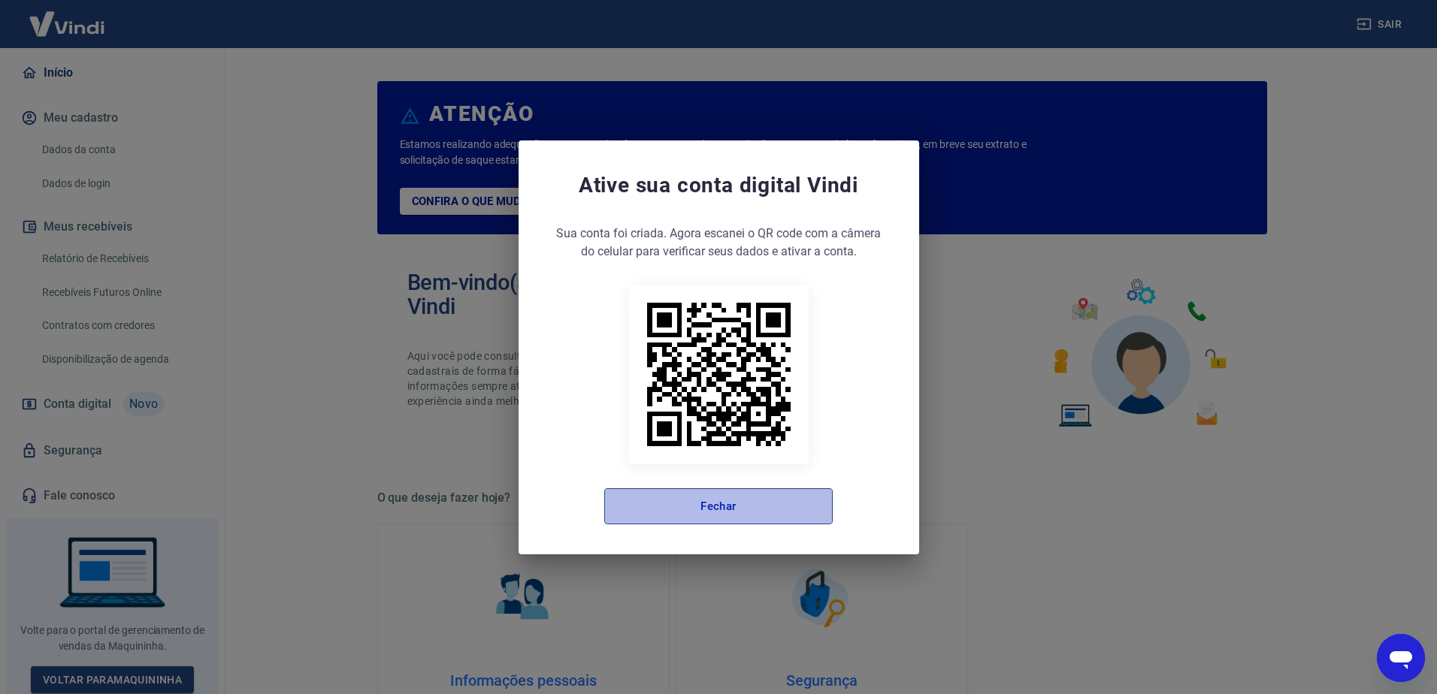
click at [738, 506] on button "Fechar" at bounding box center [718, 506] width 228 height 36
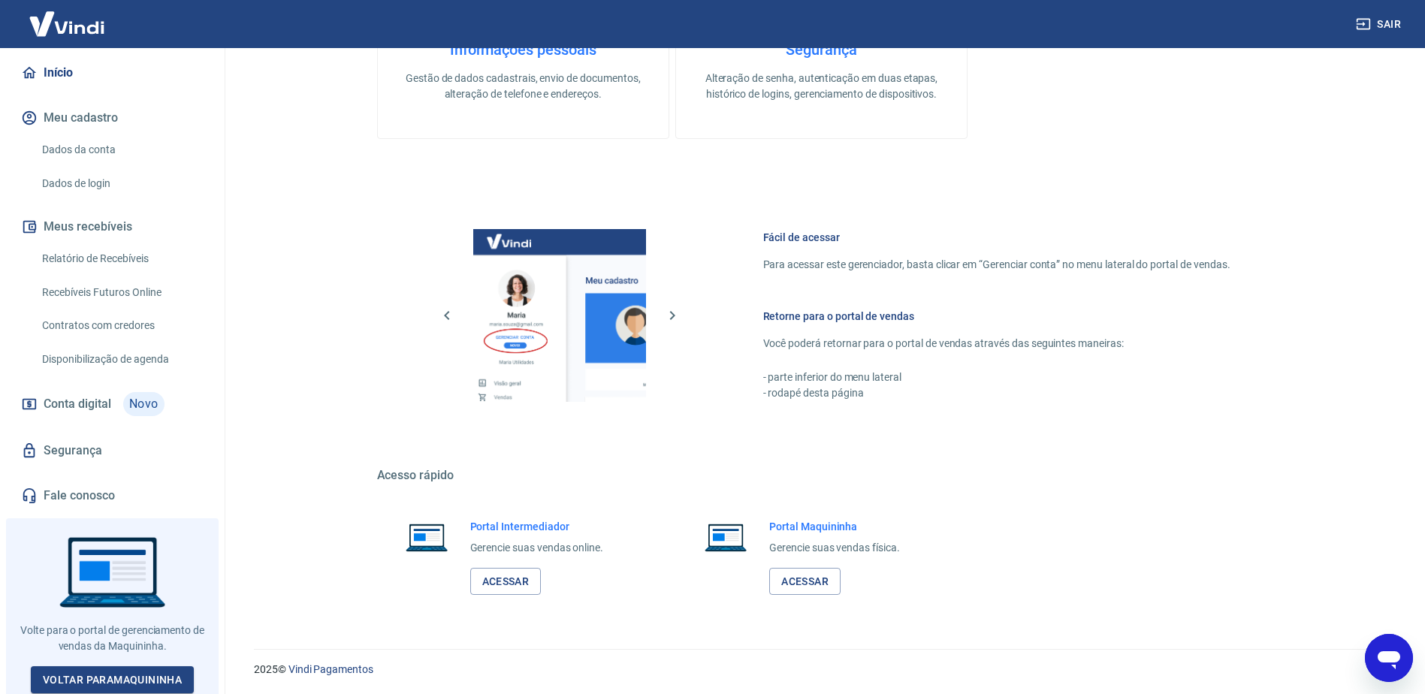
scroll to position [633, 0]
click at [63, 494] on link "Fale conosco" at bounding box center [112, 495] width 189 height 33
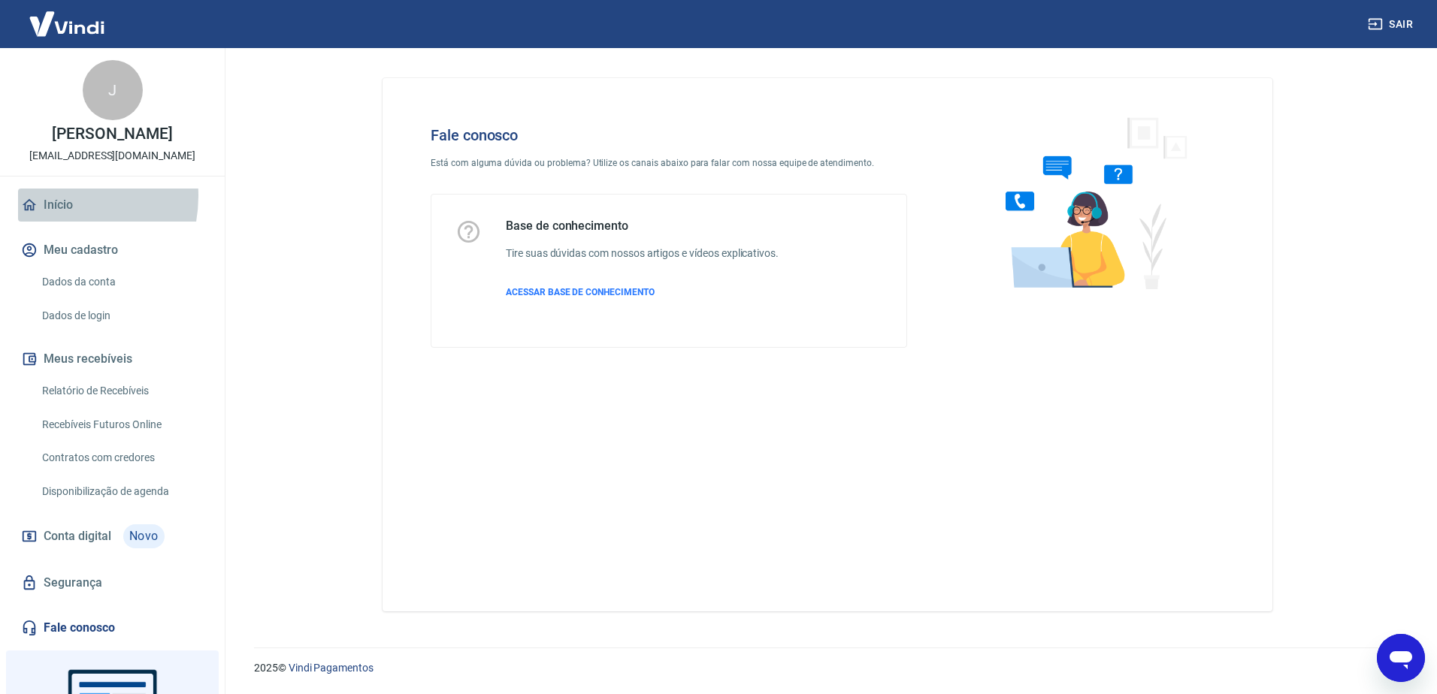
click at [50, 196] on link "Início" at bounding box center [112, 205] width 189 height 33
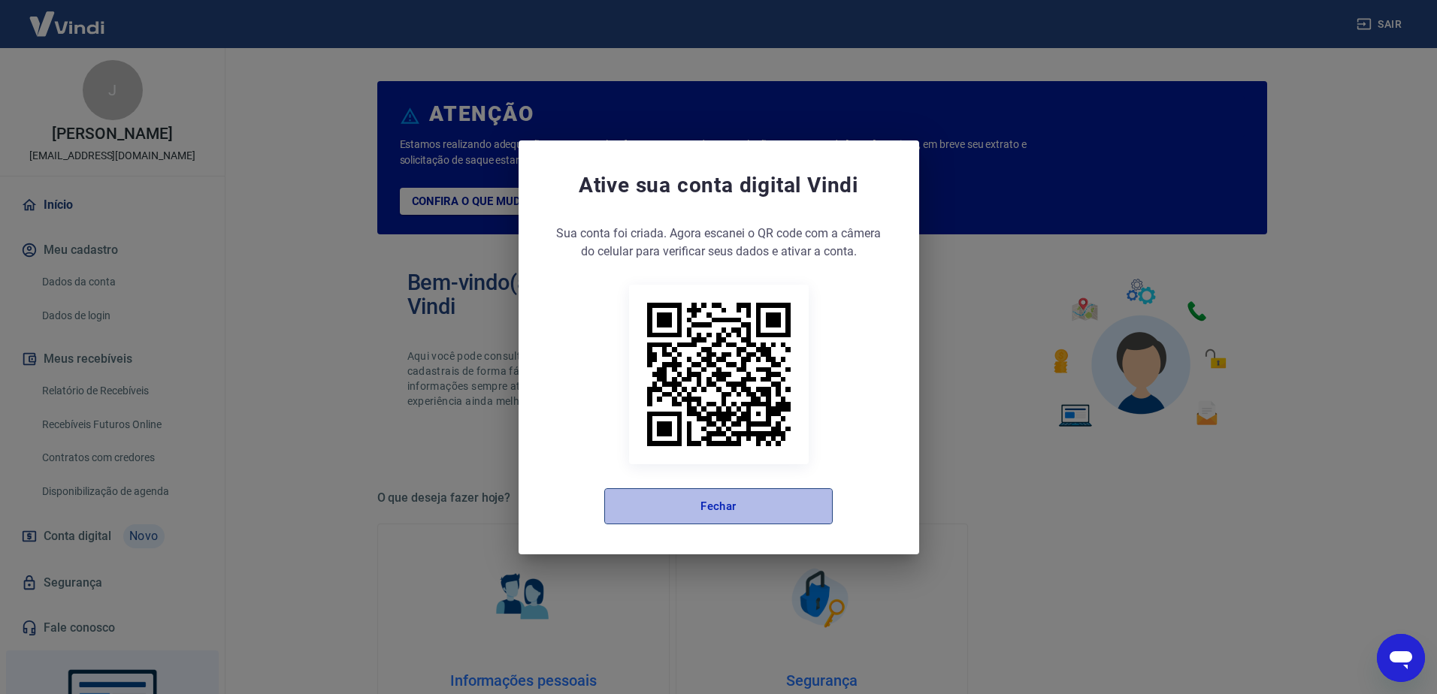
click at [687, 512] on button "Fechar" at bounding box center [718, 506] width 228 height 36
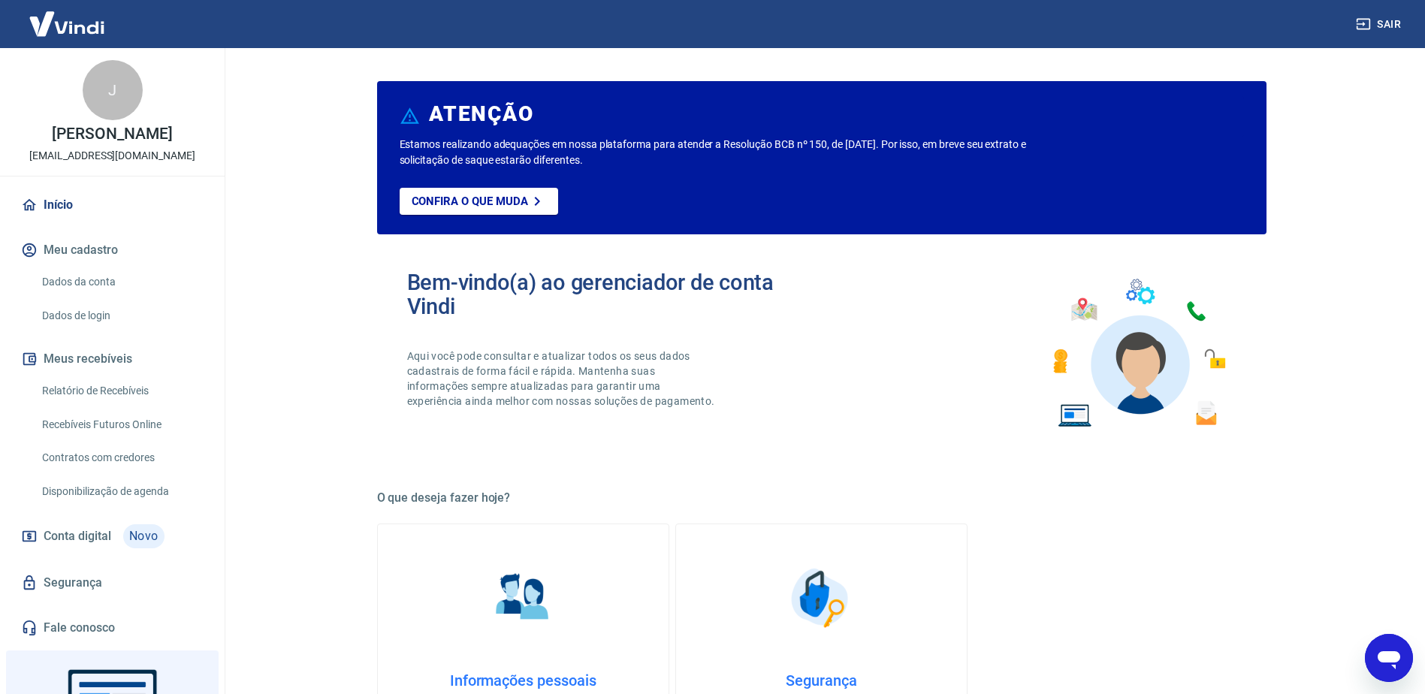
click at [1057, 365] on img at bounding box center [1138, 354] width 197 height 166
click at [1077, 416] on img at bounding box center [1138, 354] width 197 height 166
click at [1144, 292] on img at bounding box center [1138, 354] width 197 height 166
click at [1144, 293] on img at bounding box center [1138, 354] width 197 height 166
click at [1089, 314] on img at bounding box center [1138, 354] width 197 height 166
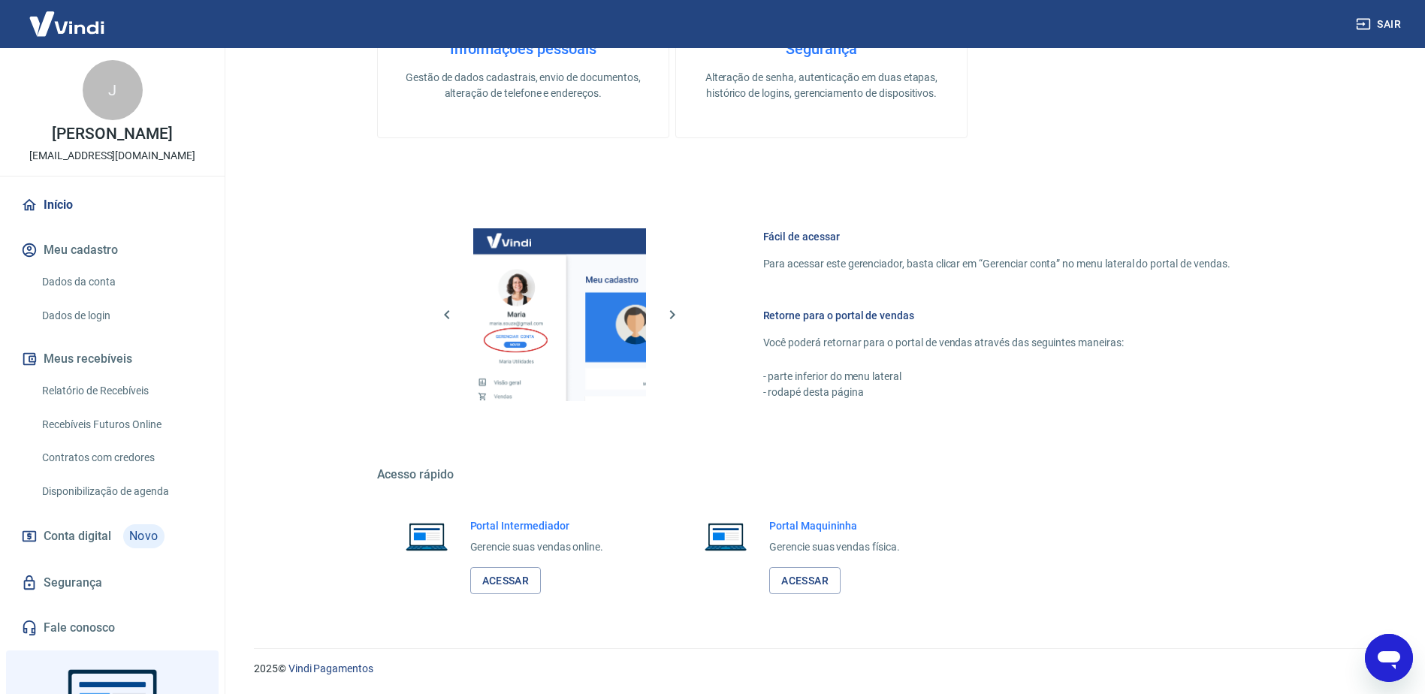
scroll to position [633, 0]
click at [820, 523] on h6 "Portal Maquininha" at bounding box center [834, 525] width 131 height 15
click at [800, 576] on link "Acessar" at bounding box center [804, 581] width 71 height 28
click at [969, 160] on div "ATENÇÃO Estamos realizando adequações em nossa plataforma para atender a Resolu…" at bounding box center [822, 28] width 890 height 1166
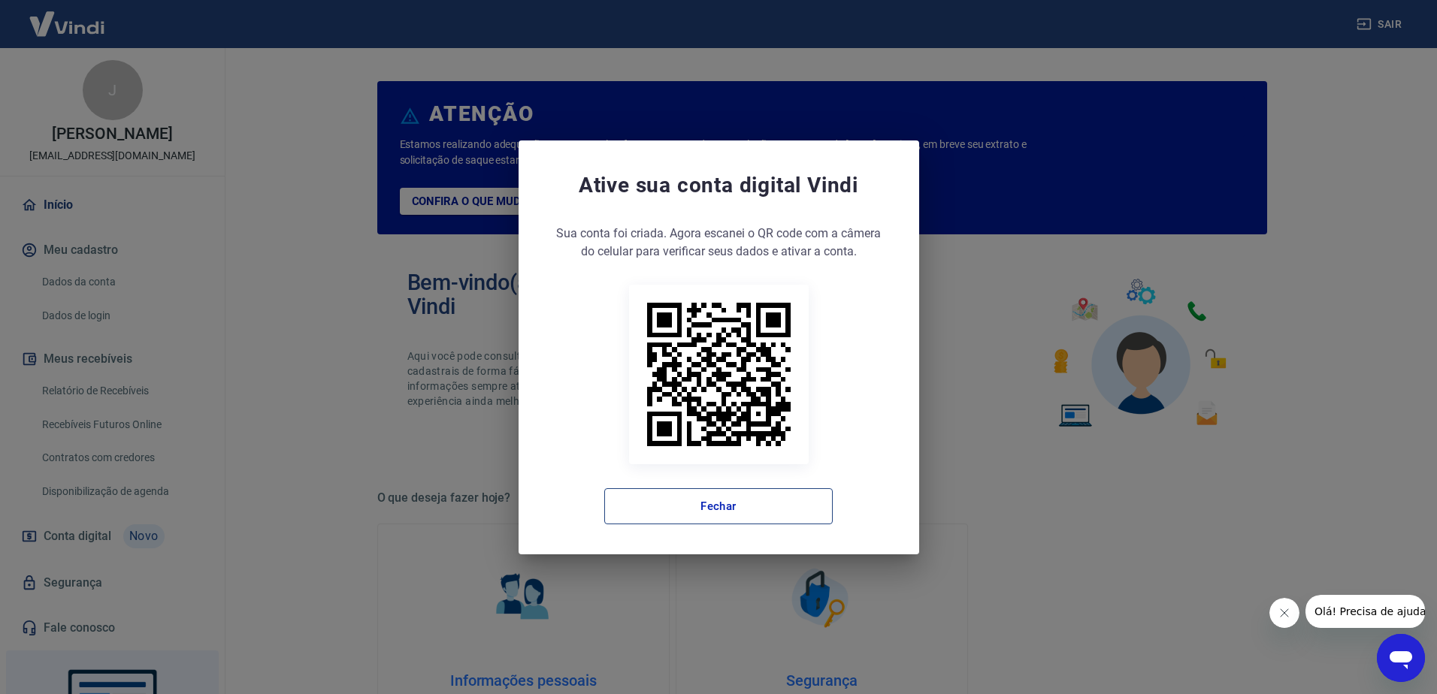
click at [705, 503] on button "Fechar" at bounding box center [718, 506] width 228 height 36
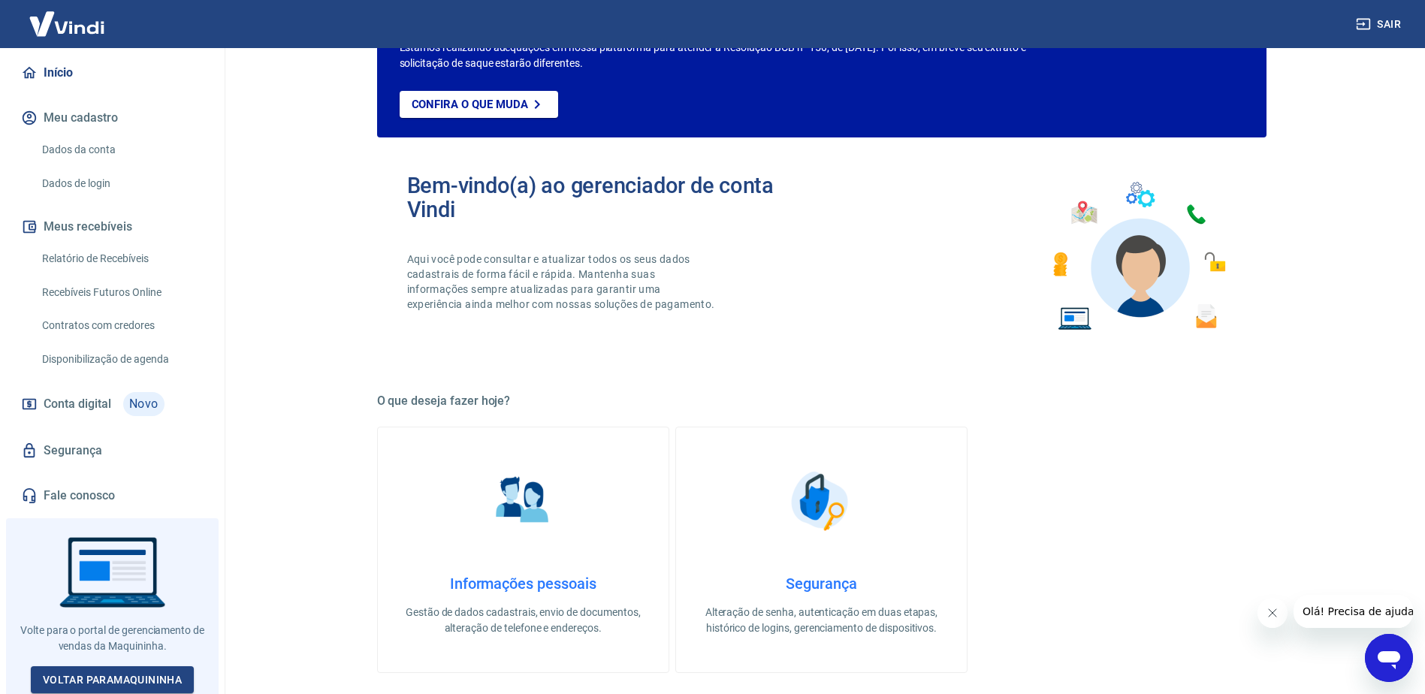
scroll to position [225, 0]
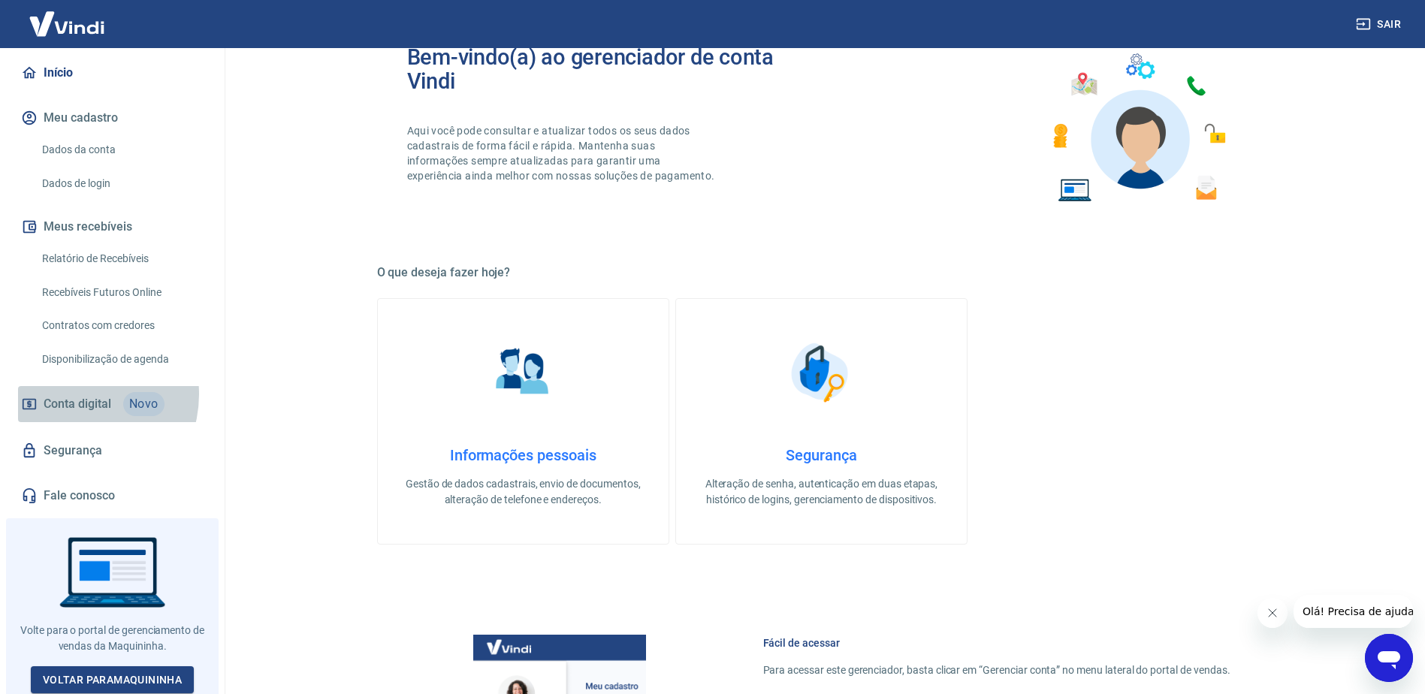
click at [75, 395] on span "Conta digital" at bounding box center [78, 404] width 68 height 21
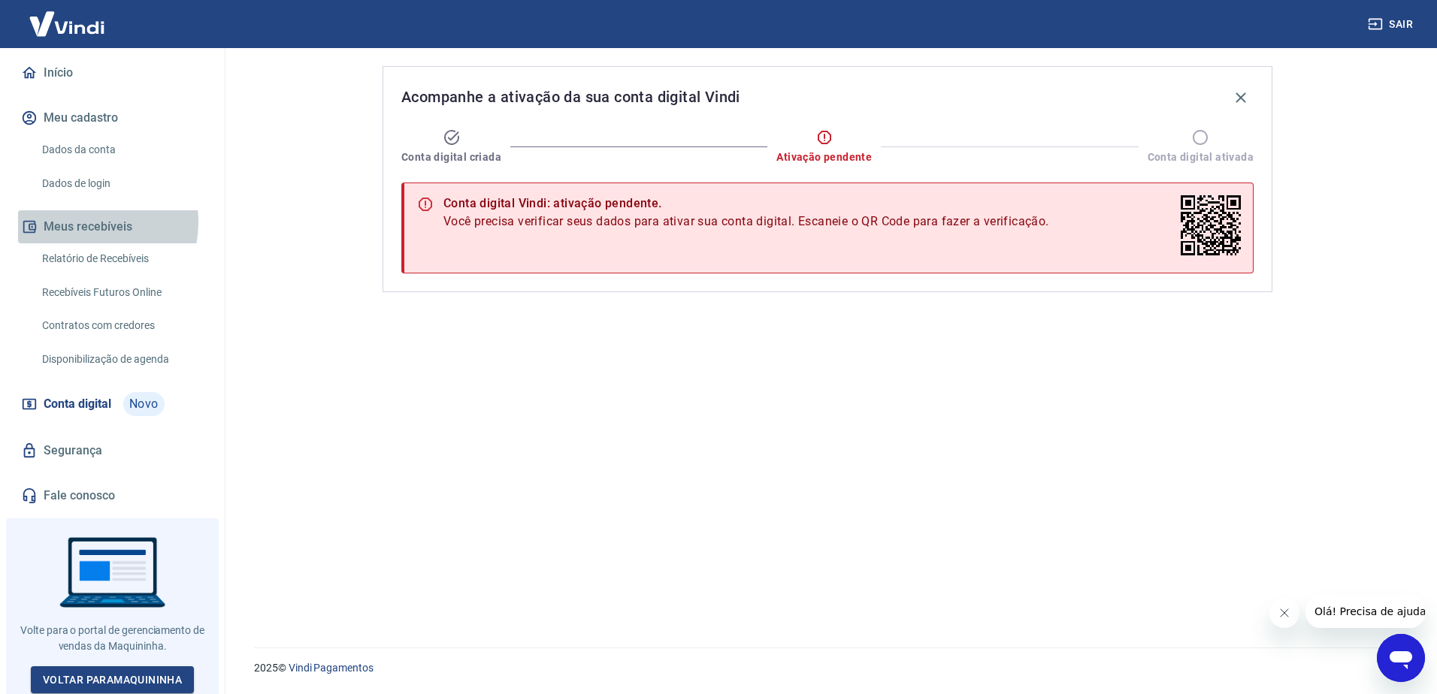
click at [82, 222] on button "Meus recebíveis" at bounding box center [112, 226] width 189 height 33
click at [156, 693] on div at bounding box center [112, 608] width 213 height 181
click at [152, 679] on link "Voltar para Maquininha" at bounding box center [112, 681] width 163 height 28
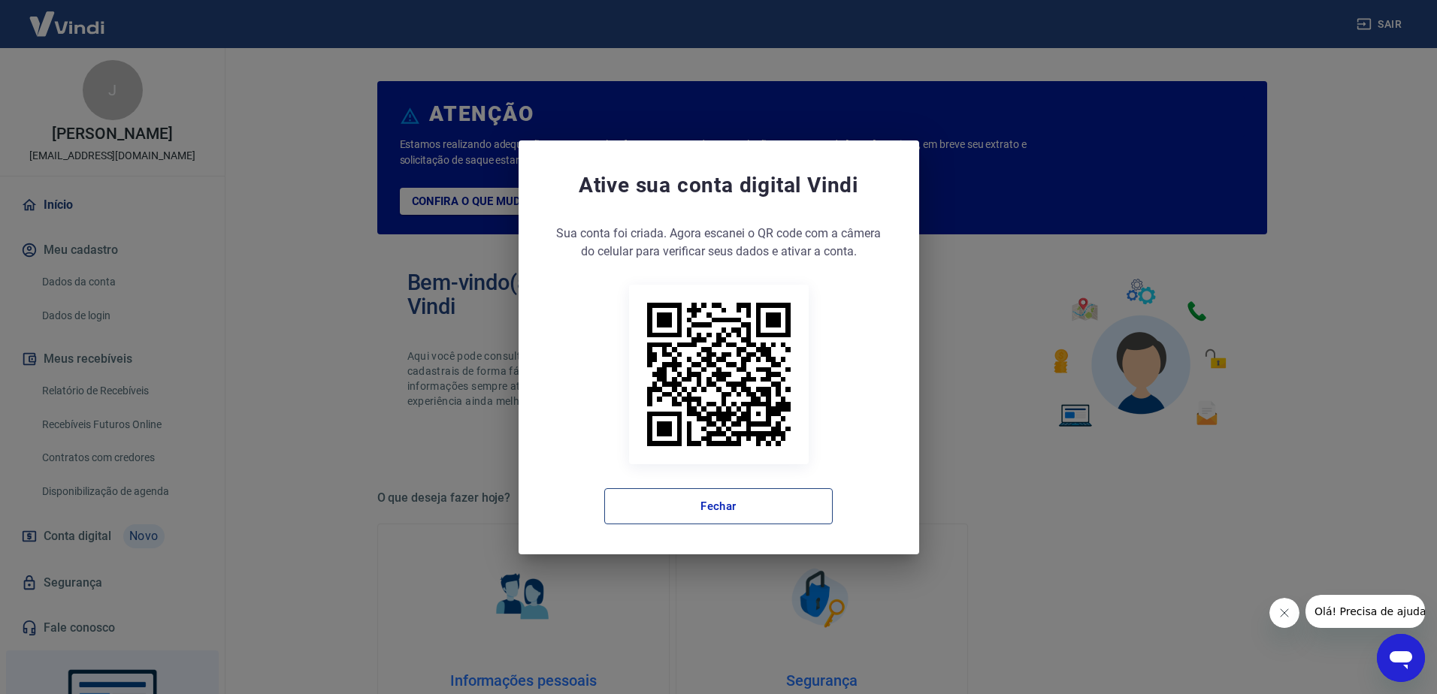
click at [694, 498] on button "Fechar" at bounding box center [718, 506] width 228 height 36
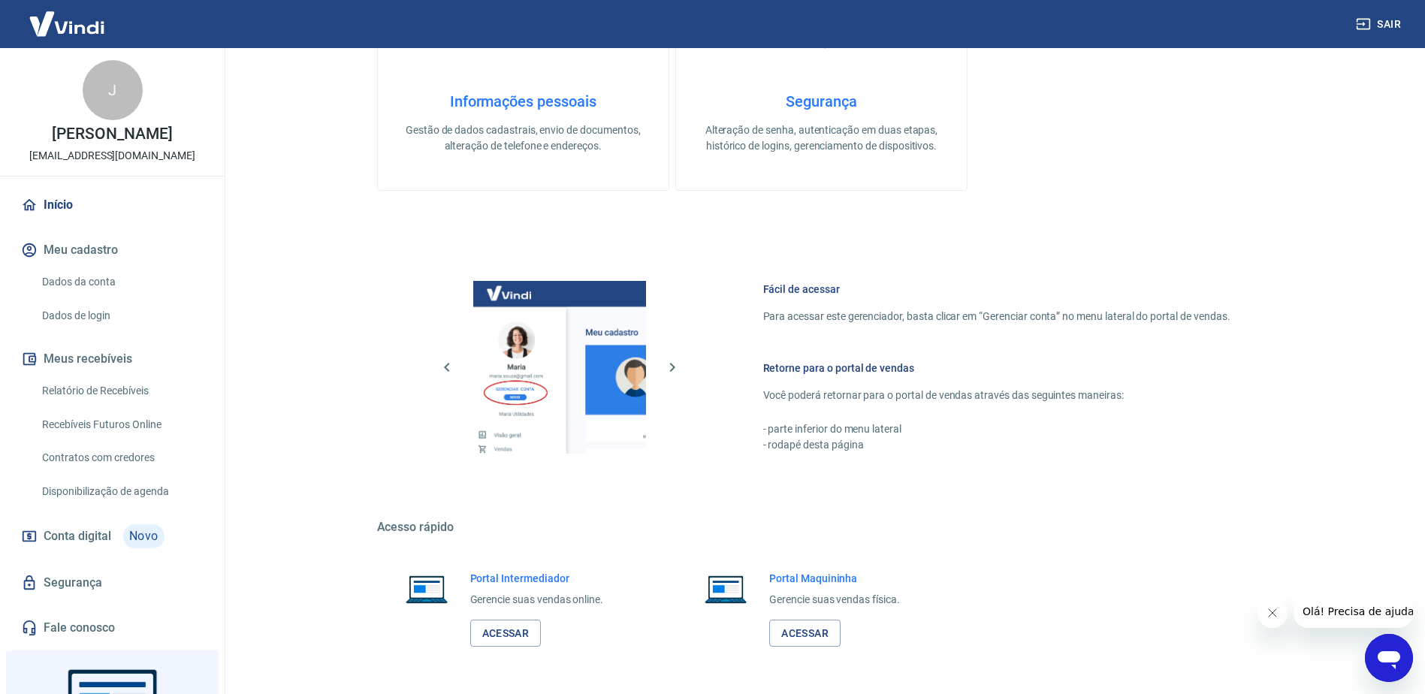
scroll to position [633, 0]
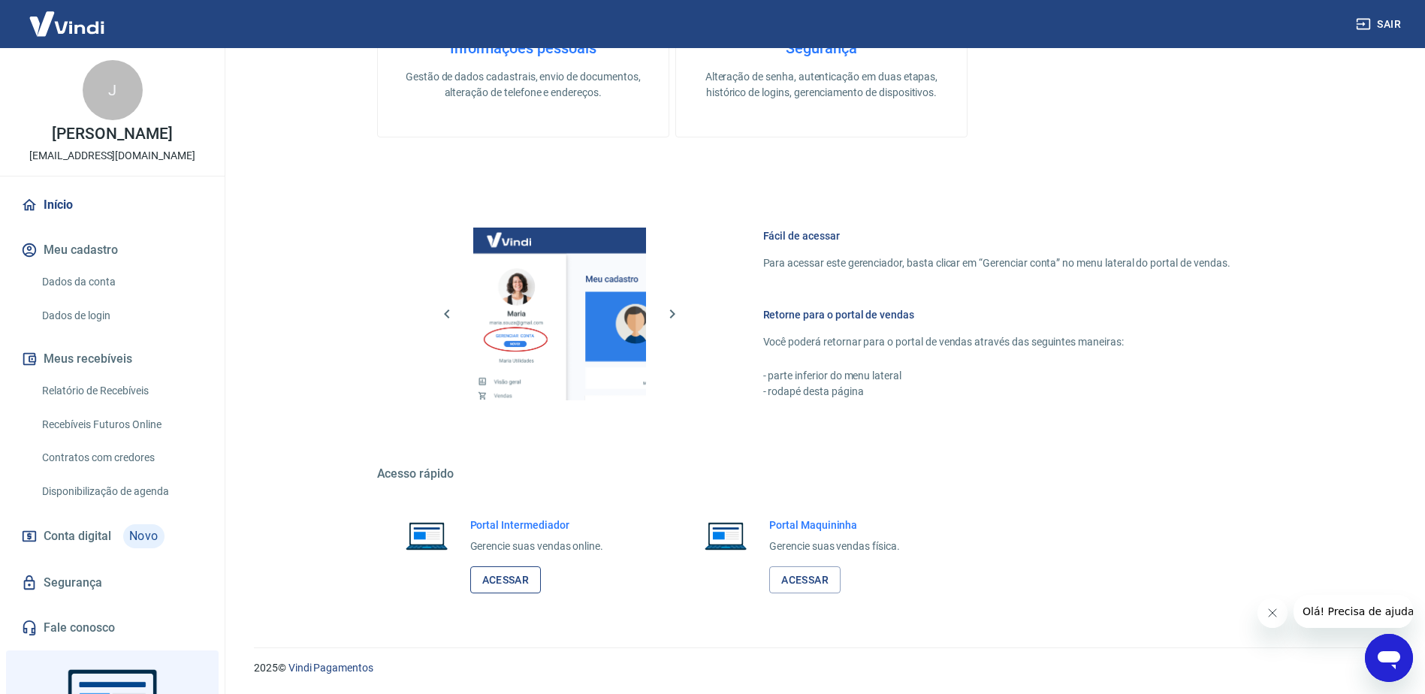
click at [488, 579] on link "Acessar" at bounding box center [505, 581] width 71 height 28
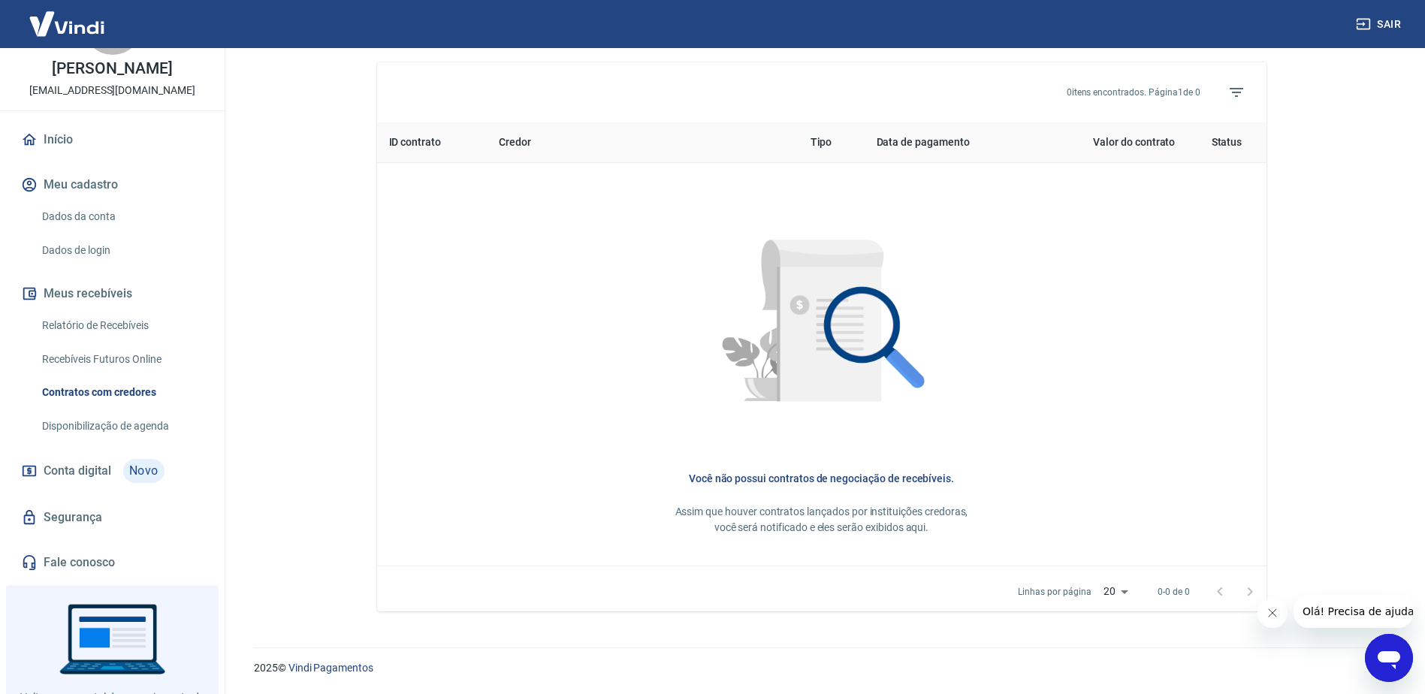
scroll to position [132, 0]
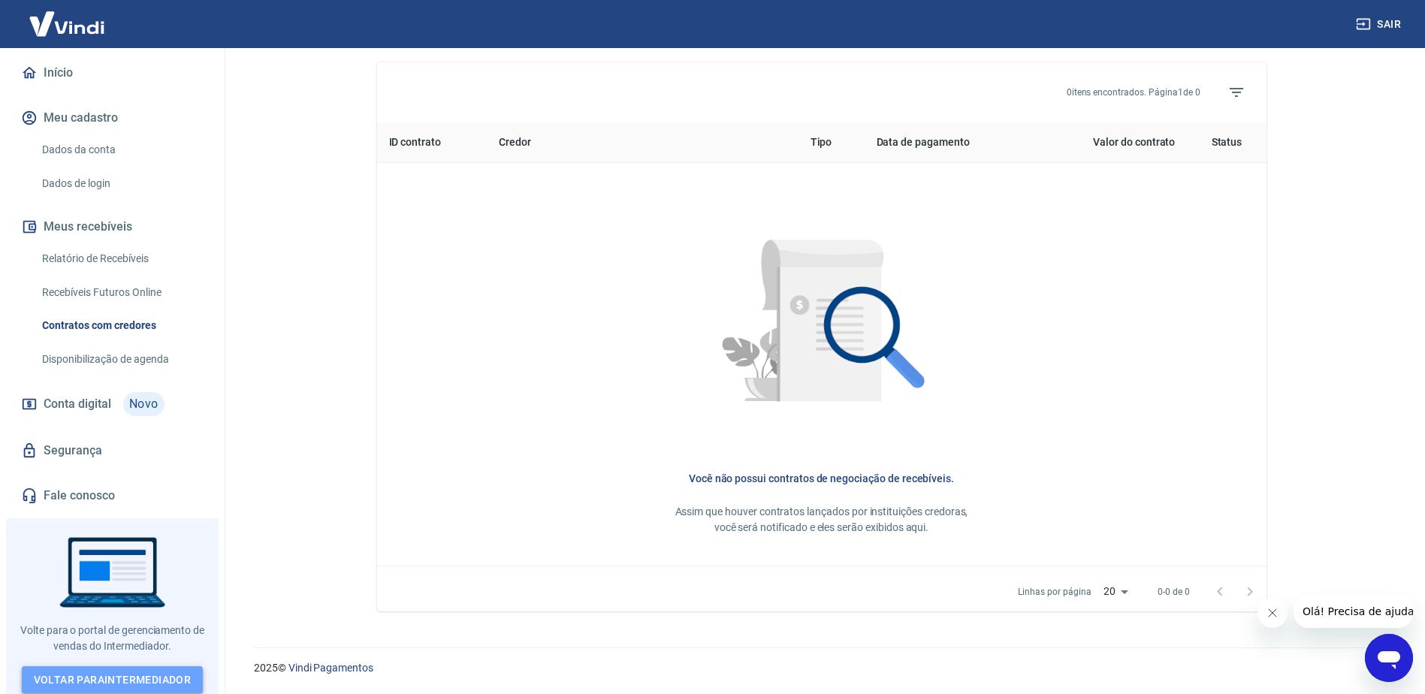
click at [141, 672] on link "Voltar para Intermediador" at bounding box center [113, 681] width 182 height 28
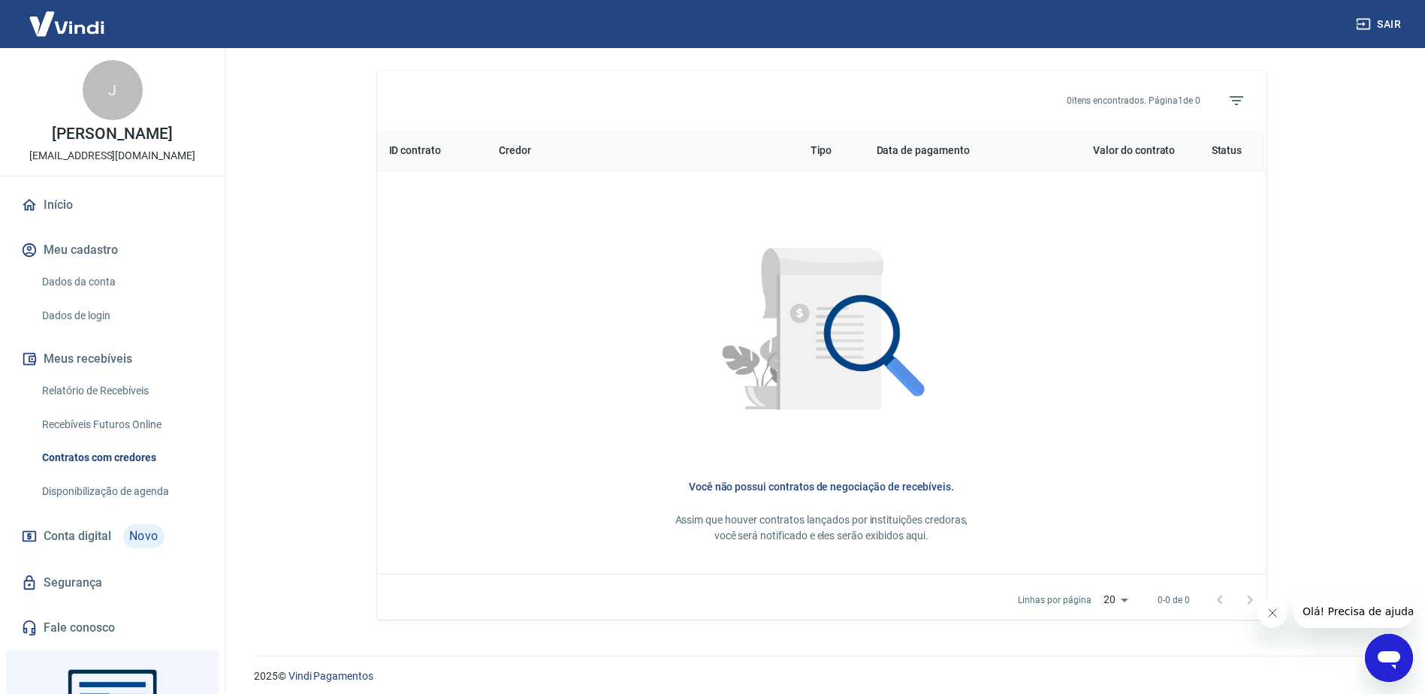
scroll to position [543, 0]
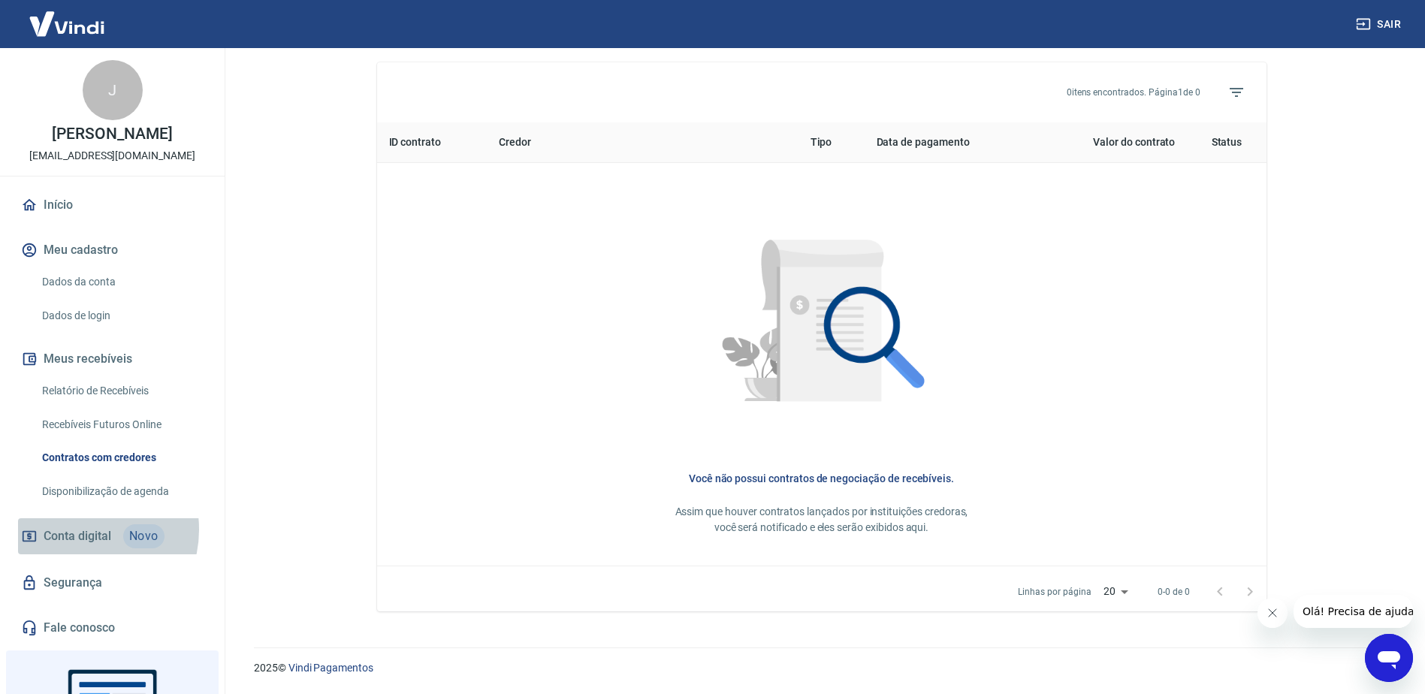
click at [80, 530] on span "Conta digital" at bounding box center [78, 536] width 68 height 21
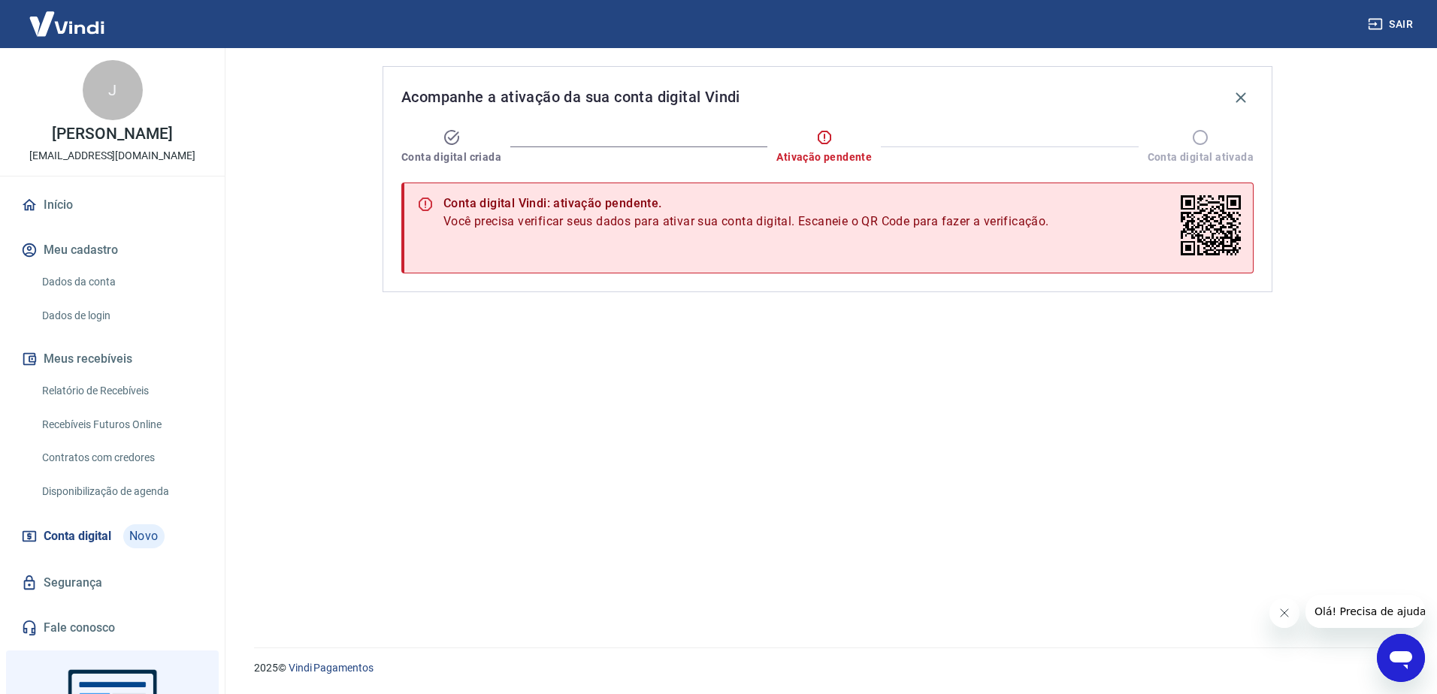
click at [56, 207] on link "Início" at bounding box center [112, 205] width 189 height 33
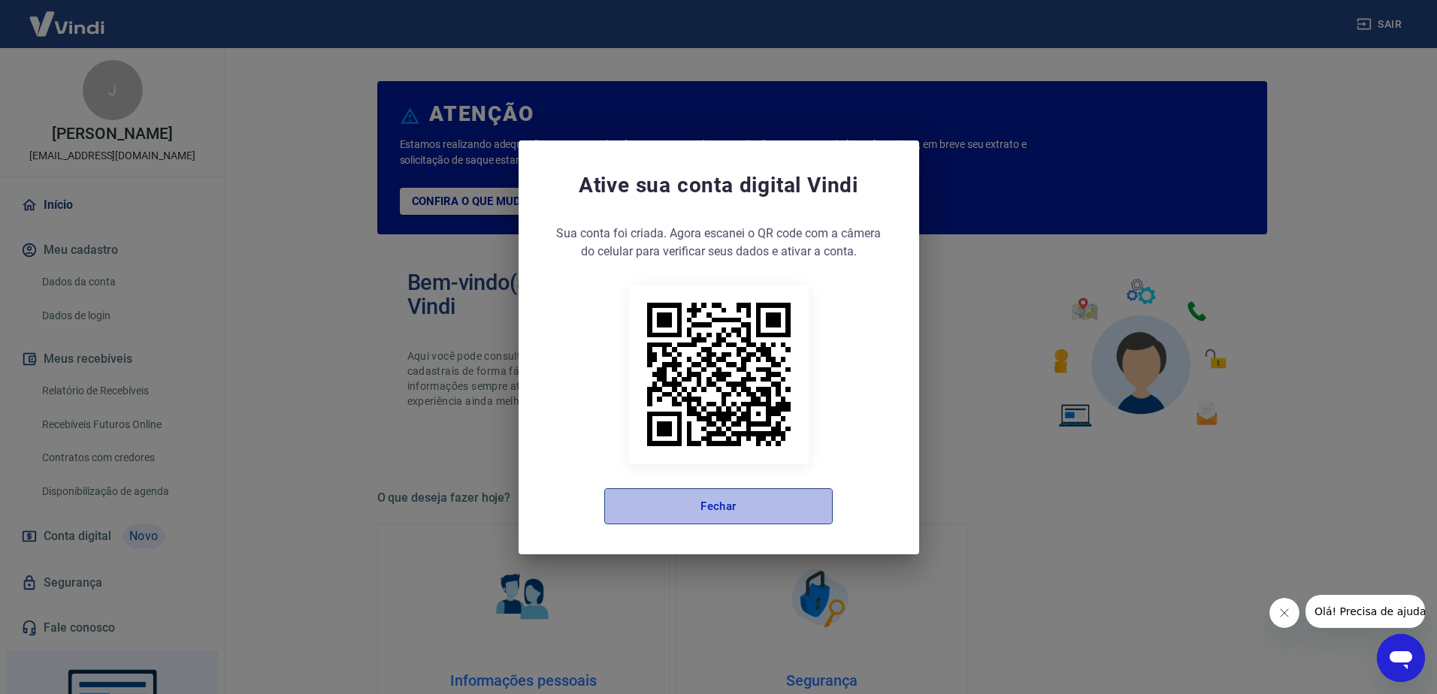
click at [698, 502] on button "Fechar" at bounding box center [718, 506] width 228 height 36
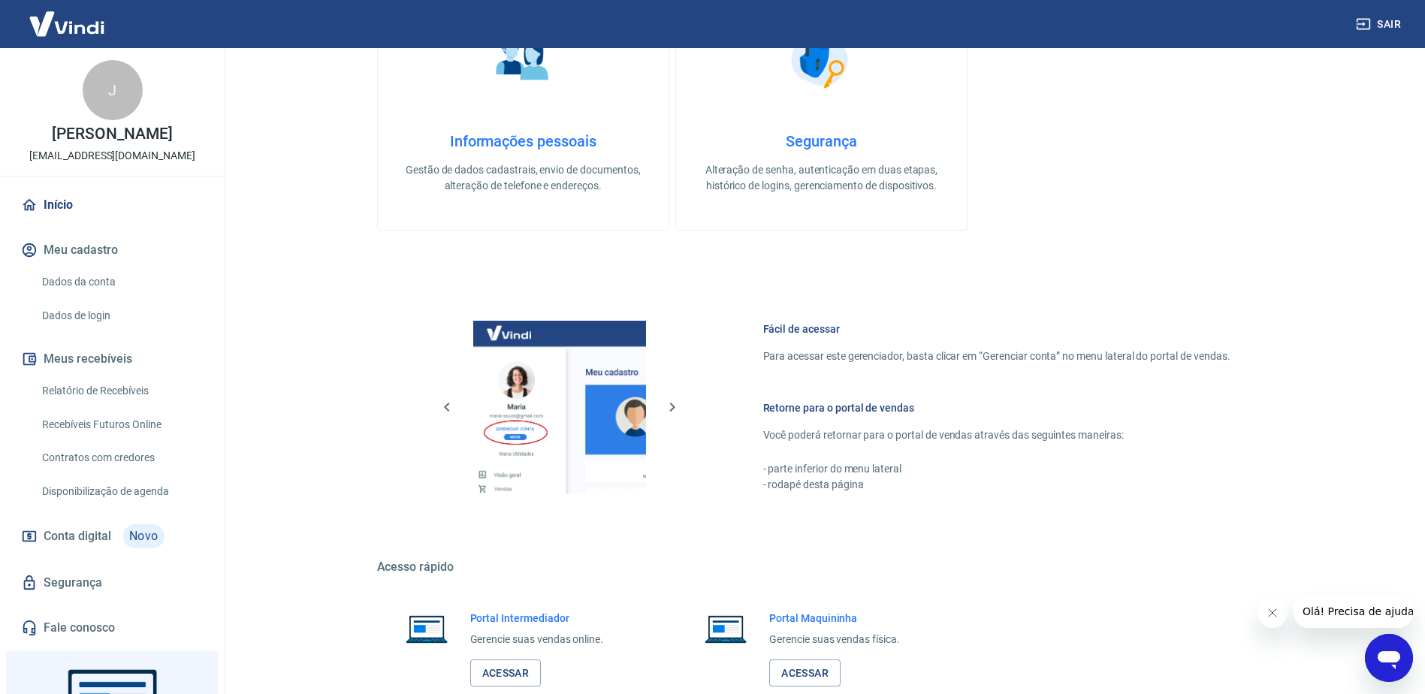
scroll to position [633, 0]
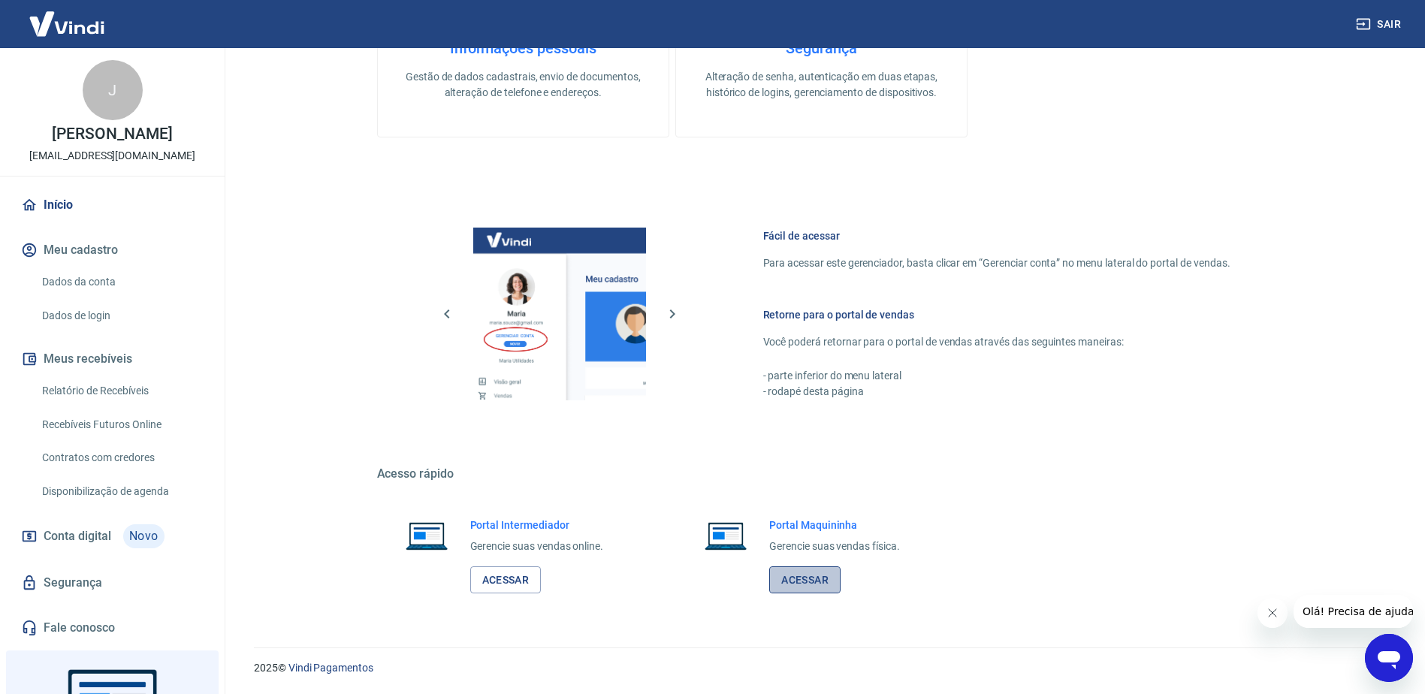
click at [819, 581] on link "Acessar" at bounding box center [804, 581] width 71 height 28
